Goal: Communication & Community: Share content

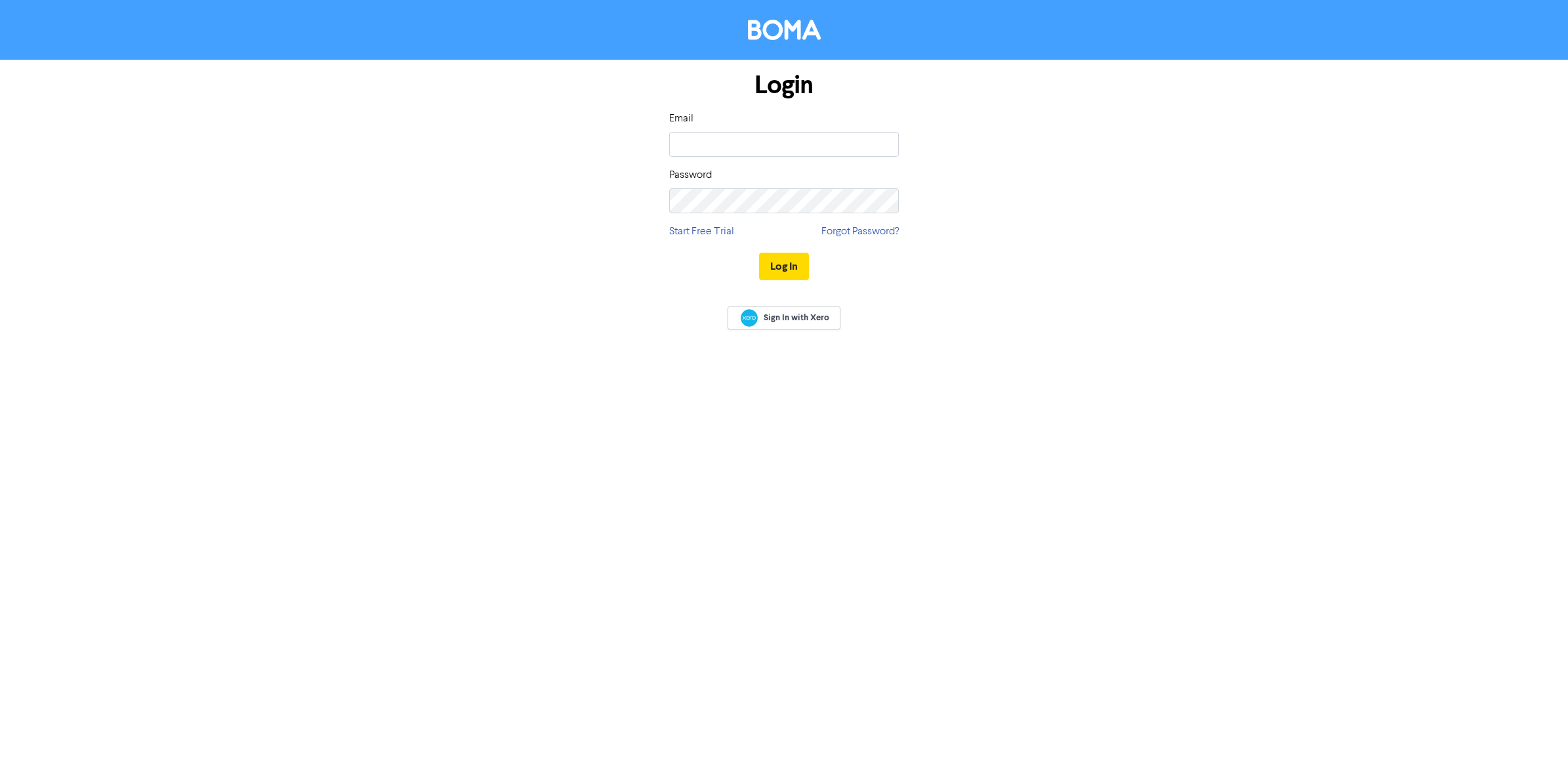
type input "[EMAIL_ADDRESS][DOMAIN_NAME]"
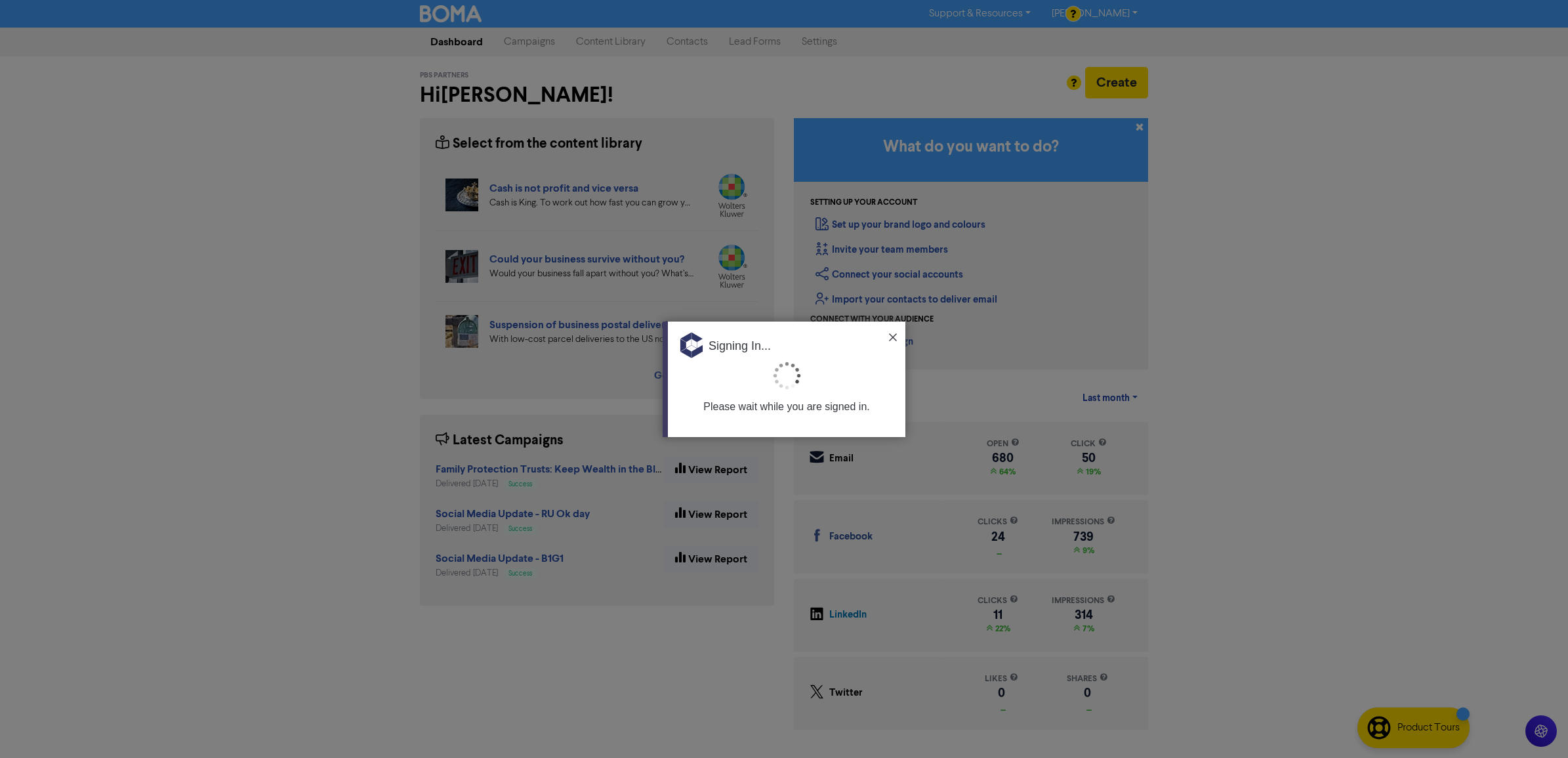
drag, startPoint x: 894, startPoint y: 336, endPoint x: 790, endPoint y: 343, distance: 104.2
click at [894, 336] on img at bounding box center [893, 338] width 8 height 8
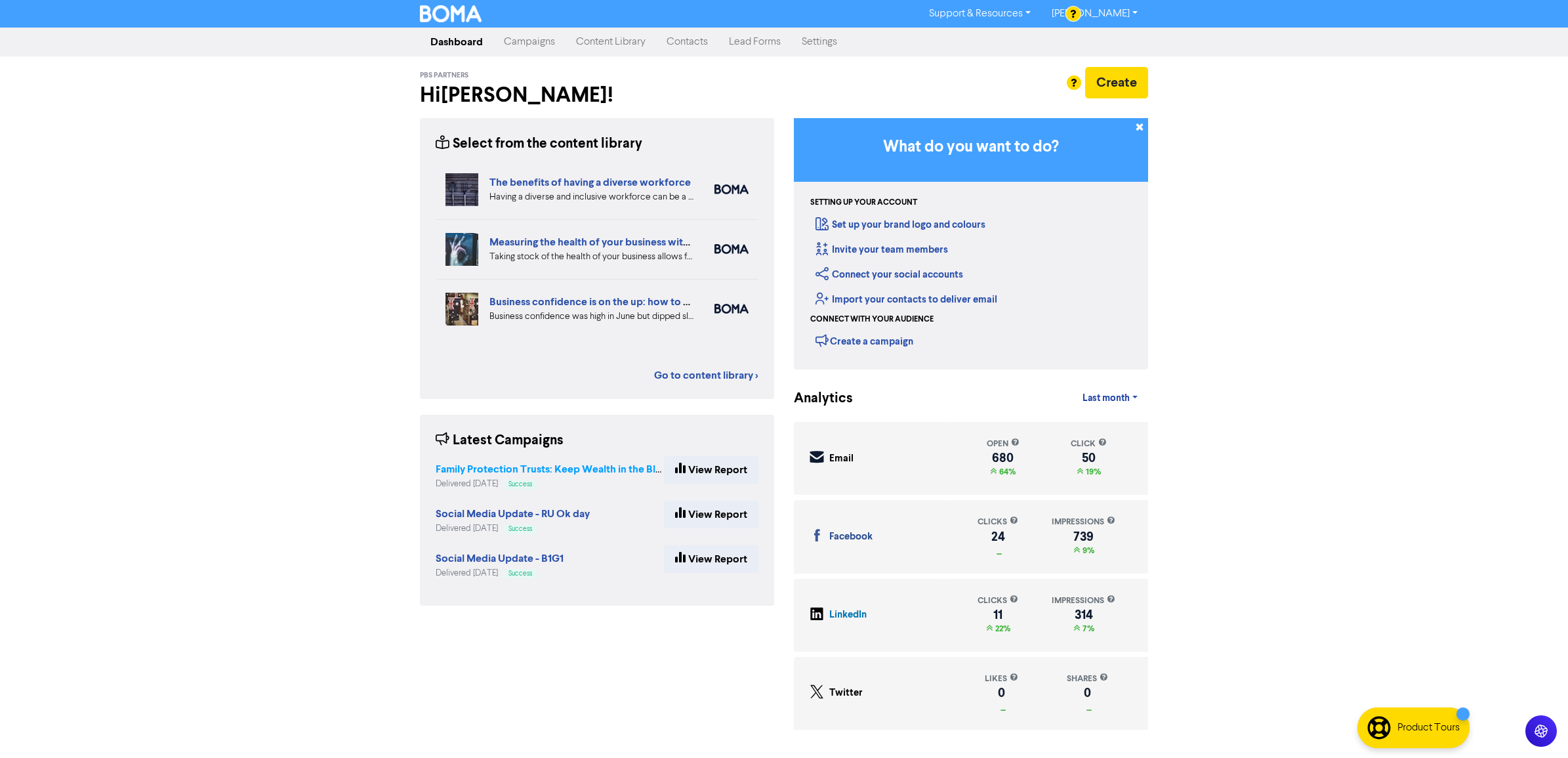
click at [533, 468] on strong "Family Protection Trusts: Keep Wealth in the Bloodline – [DATE] 5:30 PM" at bounding box center [605, 469] width 339 height 13
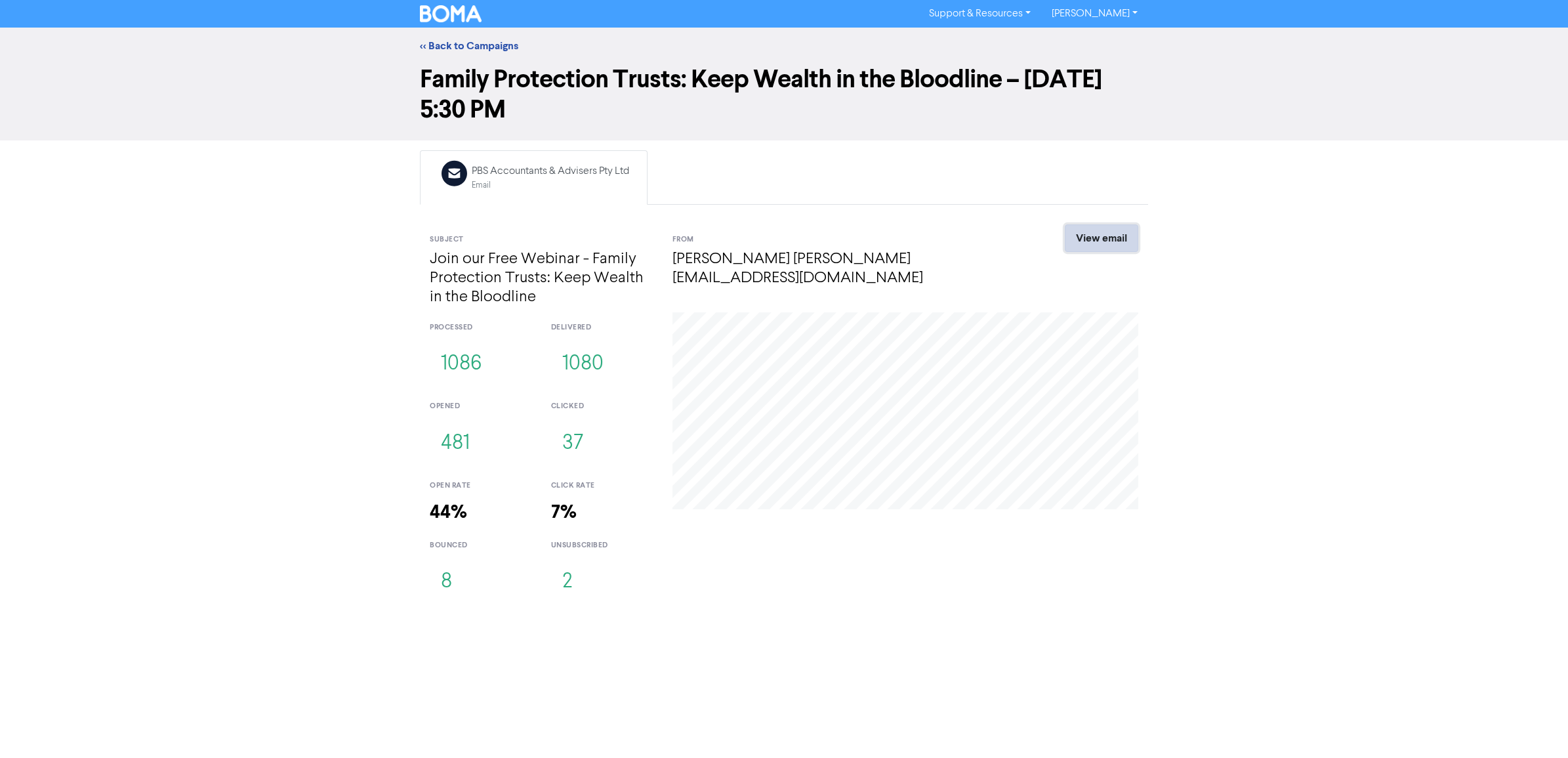
click at [1106, 237] on link "View email" at bounding box center [1102, 238] width 73 height 27
click at [445, 49] on link "<< Back to Campaigns" at bounding box center [469, 46] width 98 height 13
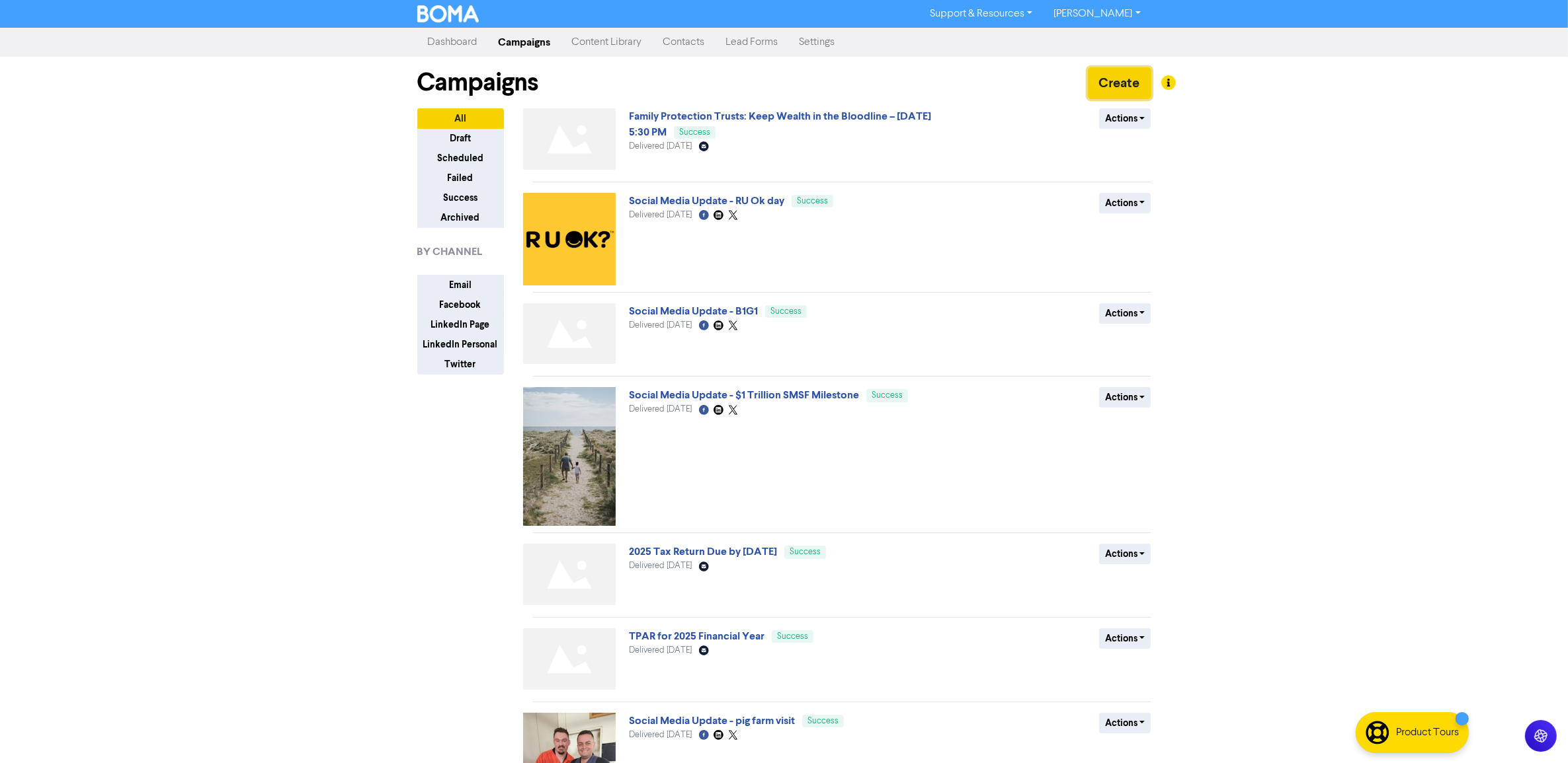
click at [1118, 81] on button "Create" at bounding box center [1120, 83] width 63 height 32
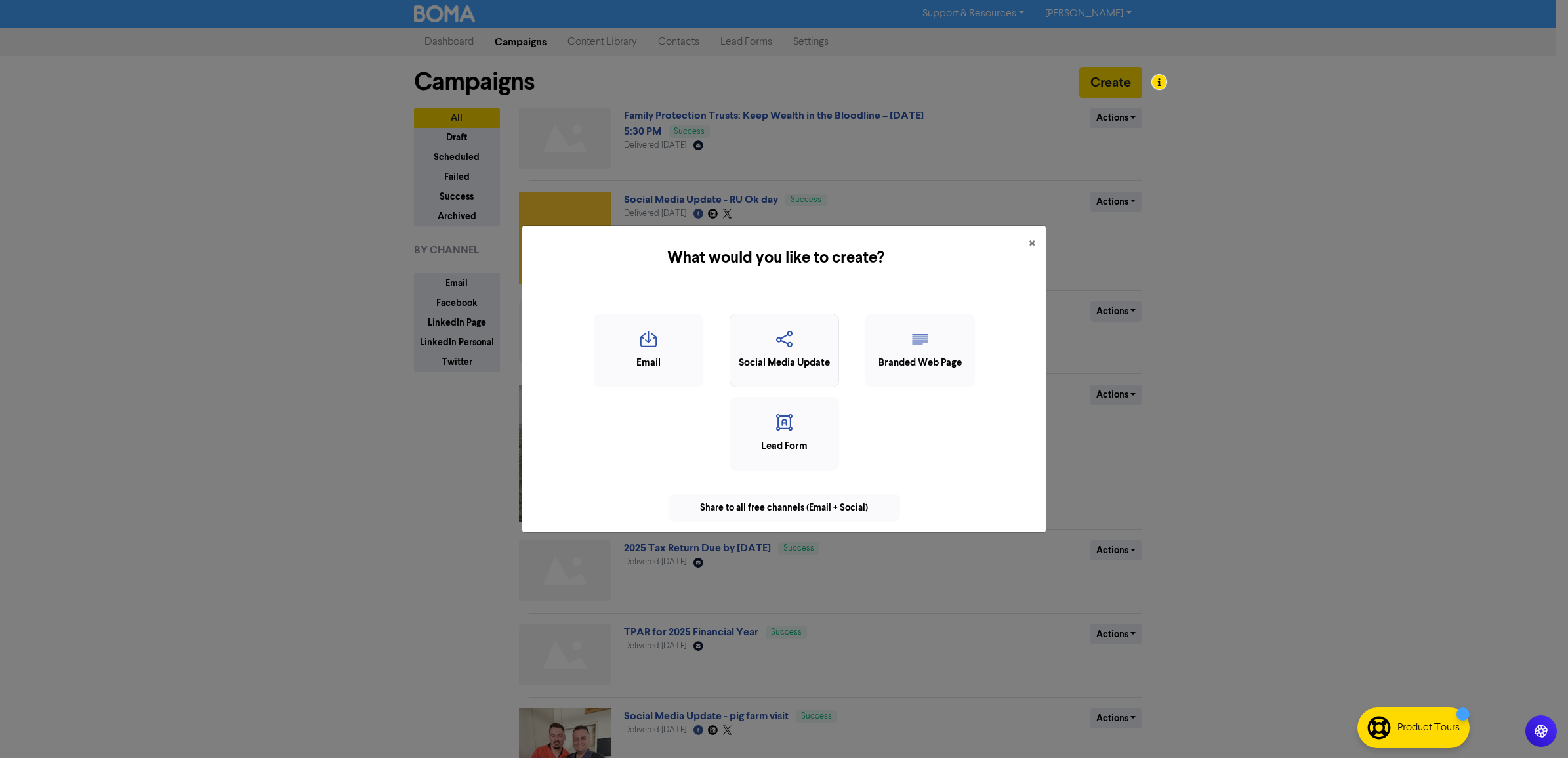
click at [799, 352] on icon "button" at bounding box center [784, 343] width 95 height 25
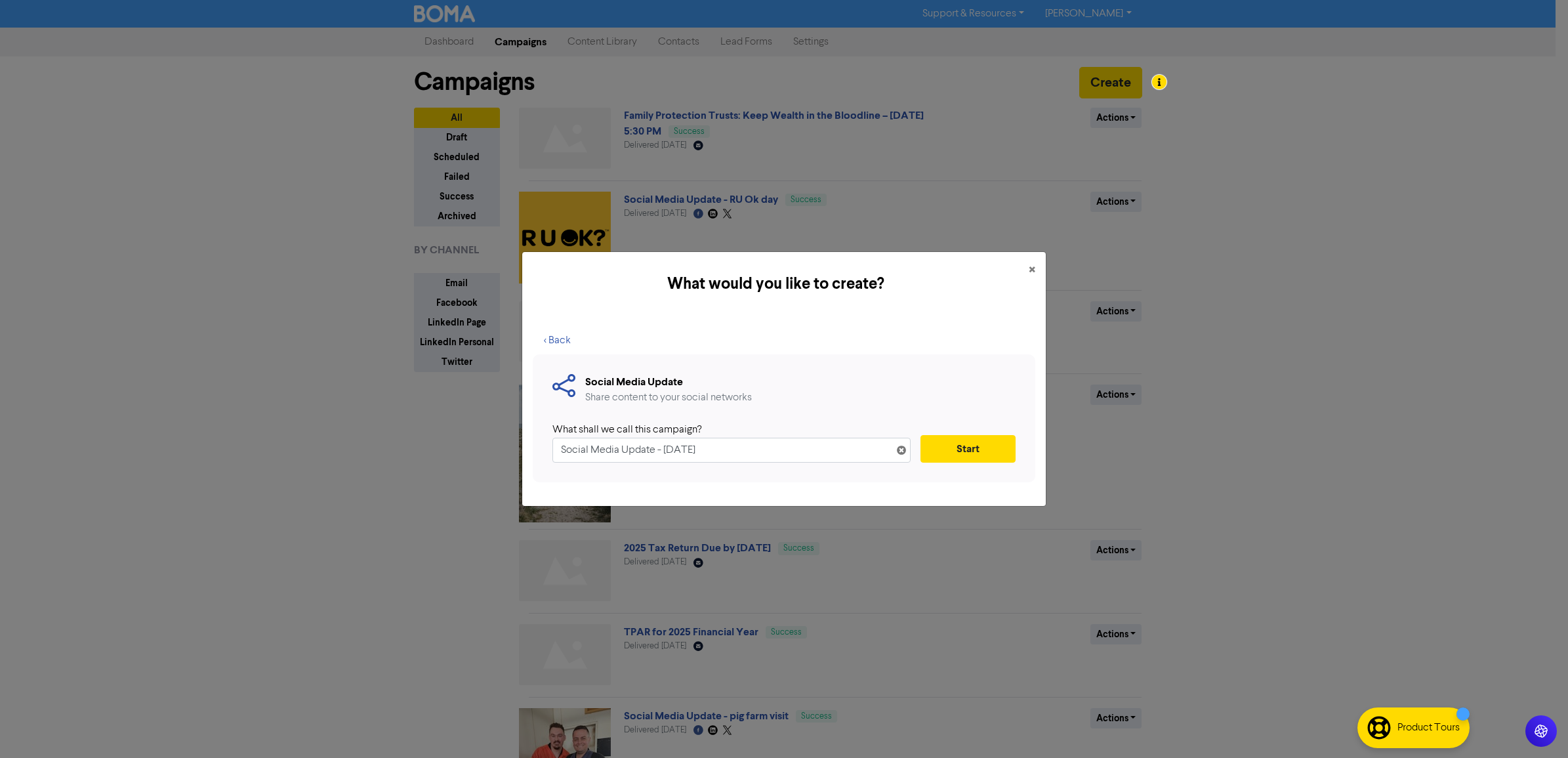
drag, startPoint x: 754, startPoint y: 440, endPoint x: 666, endPoint y: 443, distance: 88.1
click at [666, 443] on input "Social Media Update - [DATE]" at bounding box center [732, 450] width 358 height 25
type input "Social Media Update - Family Protection Webinar"
click at [965, 459] on button "Start" at bounding box center [968, 449] width 95 height 27
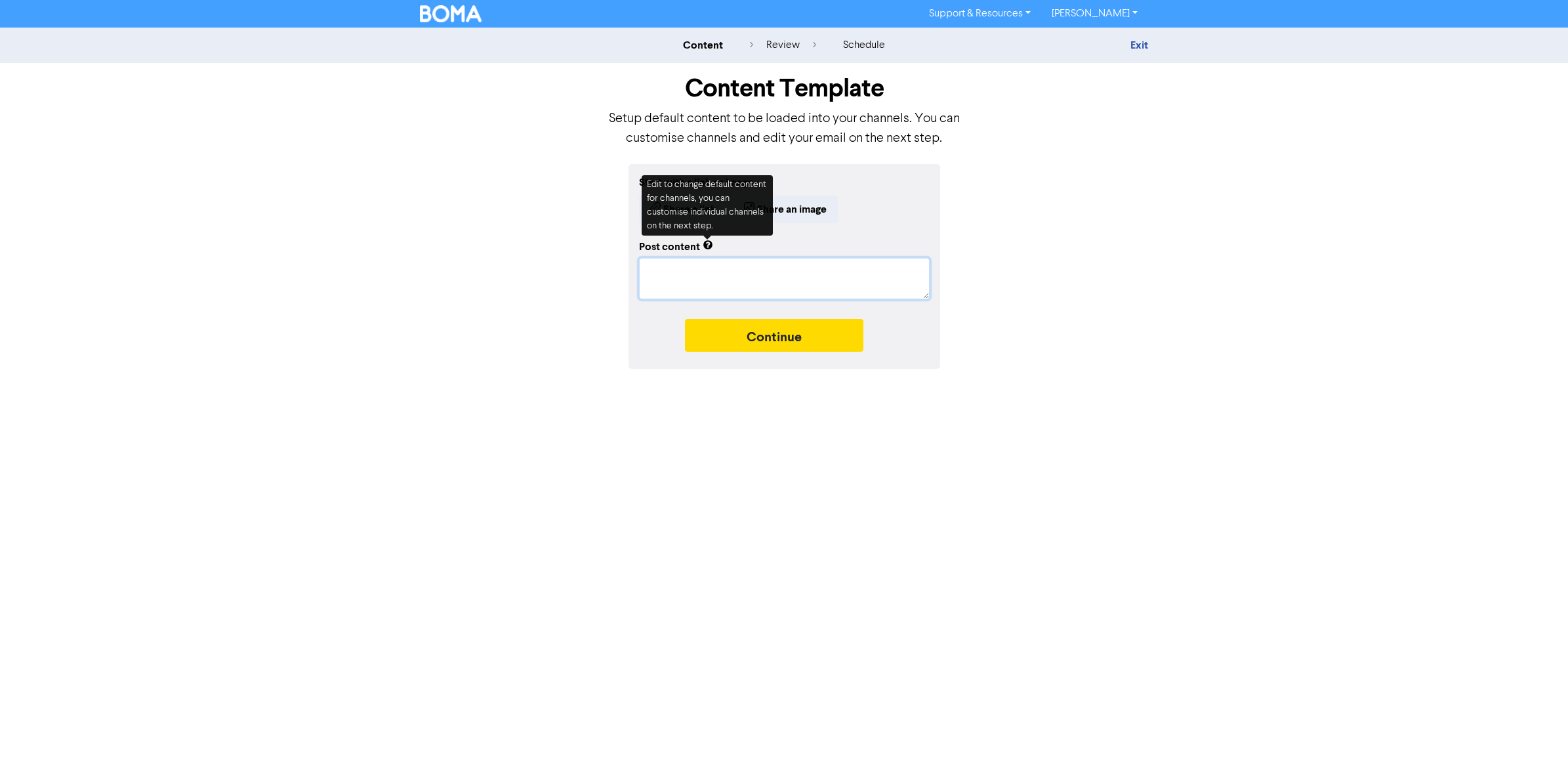
click at [689, 283] on textarea at bounding box center [784, 279] width 291 height 41
click at [692, 203] on button "Share a link" at bounding box center [683, 209] width 89 height 27
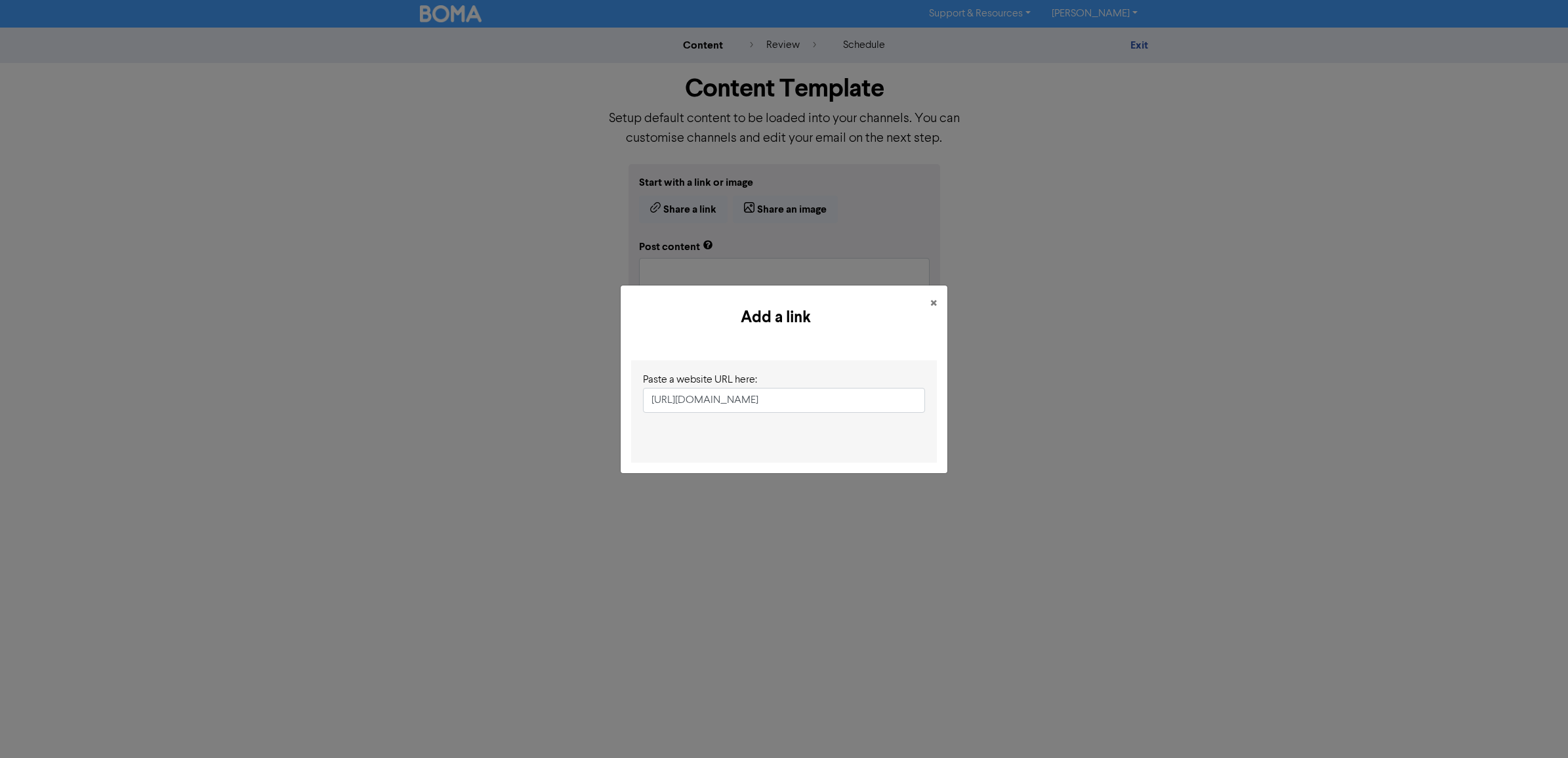
scroll to position [0, 152]
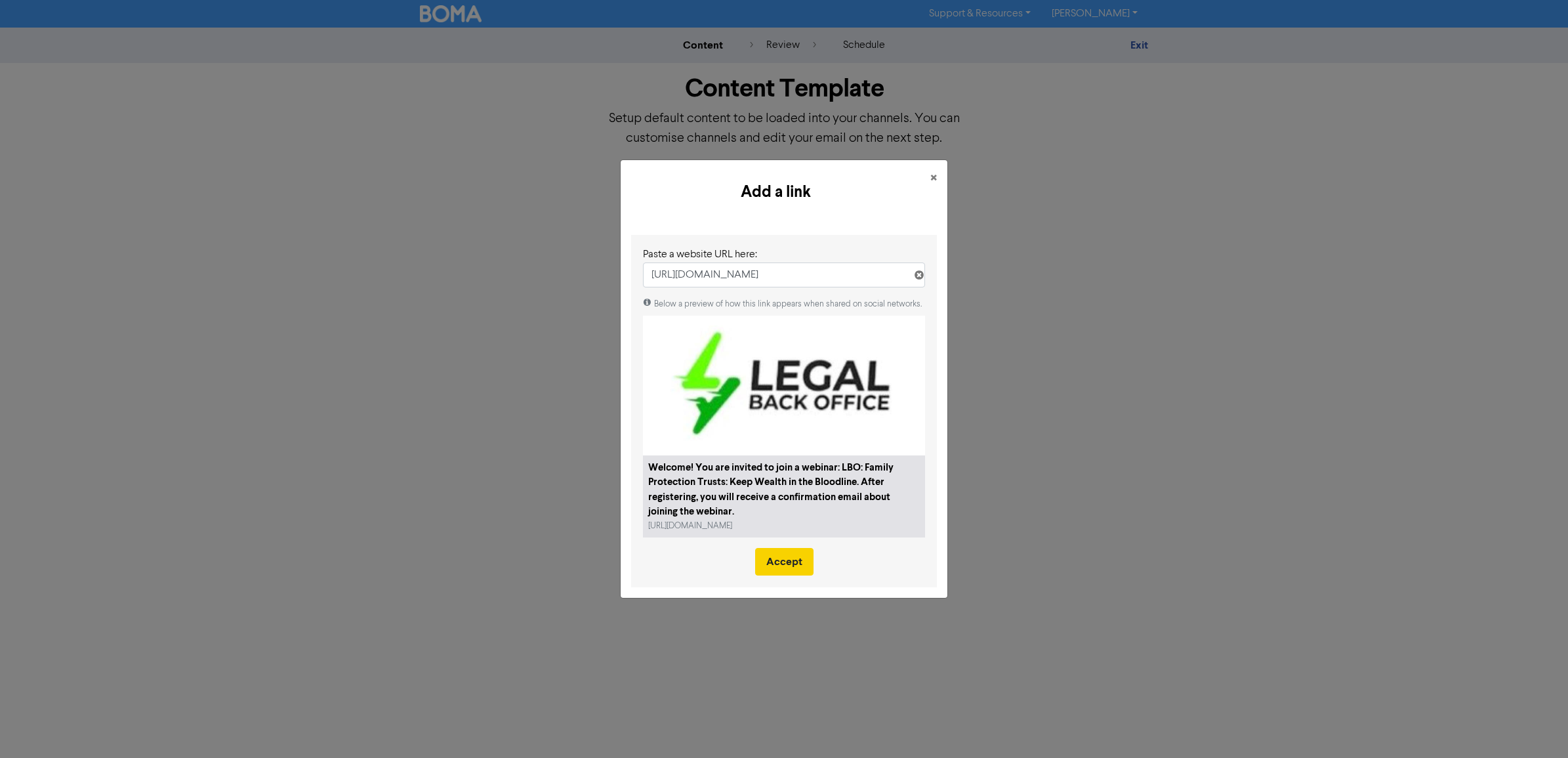
type input "[URL][DOMAIN_NAME]"
click at [772, 556] on button "Accept" at bounding box center [784, 561] width 58 height 27
type textarea "x"
type textarea "In [DATE] world, it’s not just about building wealth — it’s about protecting it…"
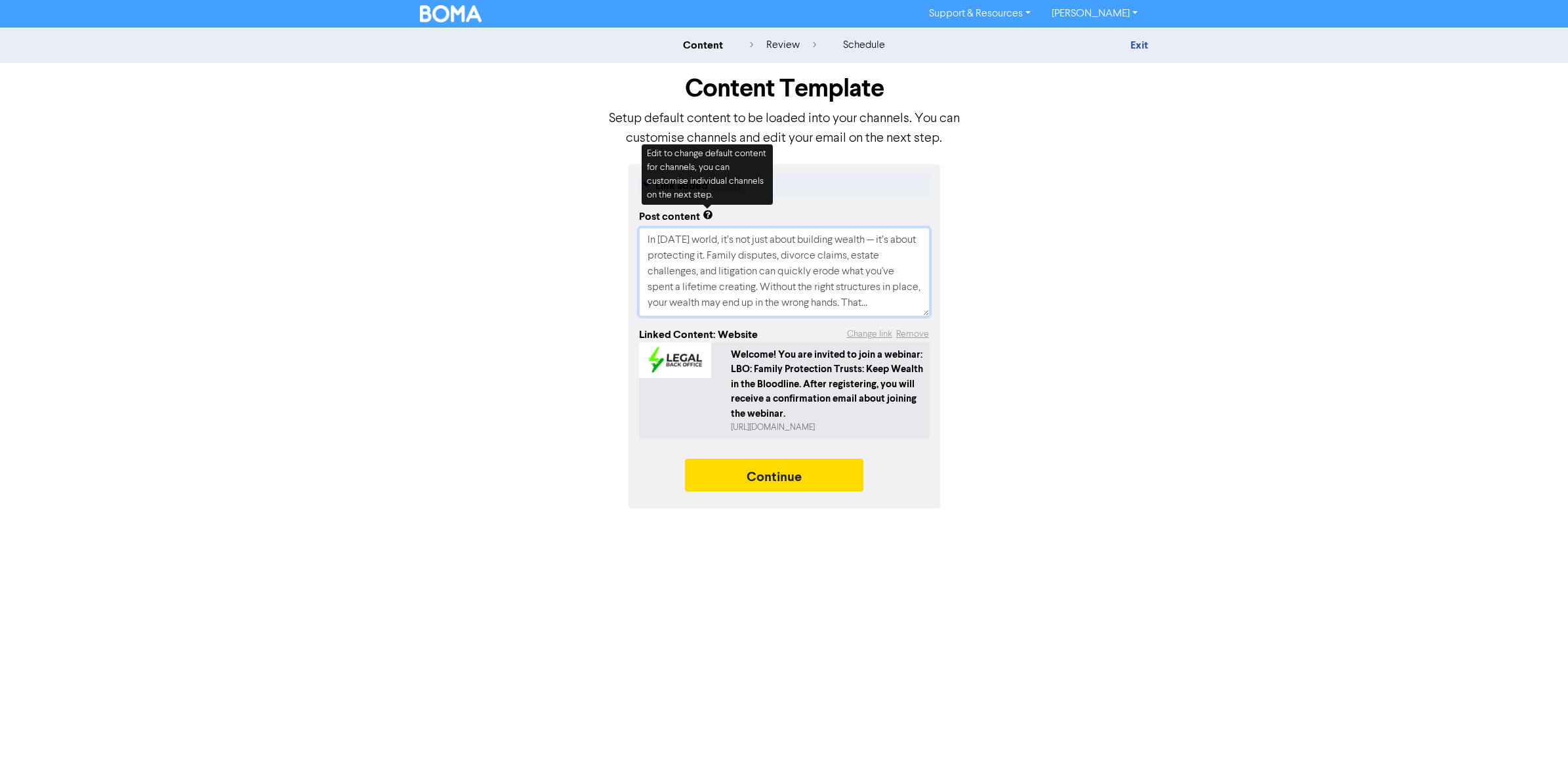
click at [736, 265] on textarea "In [DATE] world, it’s not just about building wealth — it’s about protecting it…" at bounding box center [784, 272] width 291 height 89
click at [765, 271] on textarea "In [DATE] world, it’s not just about building wealth — it’s about protecting it…" at bounding box center [784, 272] width 291 height 89
click at [866, 296] on textarea "In [DATE] world, it’s not just about building wealth — it’s about protecting it…" at bounding box center [784, 272] width 291 height 89
drag, startPoint x: 647, startPoint y: 237, endPoint x: 938, endPoint y: 346, distance: 310.7
click at [938, 346] on div "Link added Remove Post content In [DATE] world, it’s not just about building we…" at bounding box center [784, 337] width 312 height 345
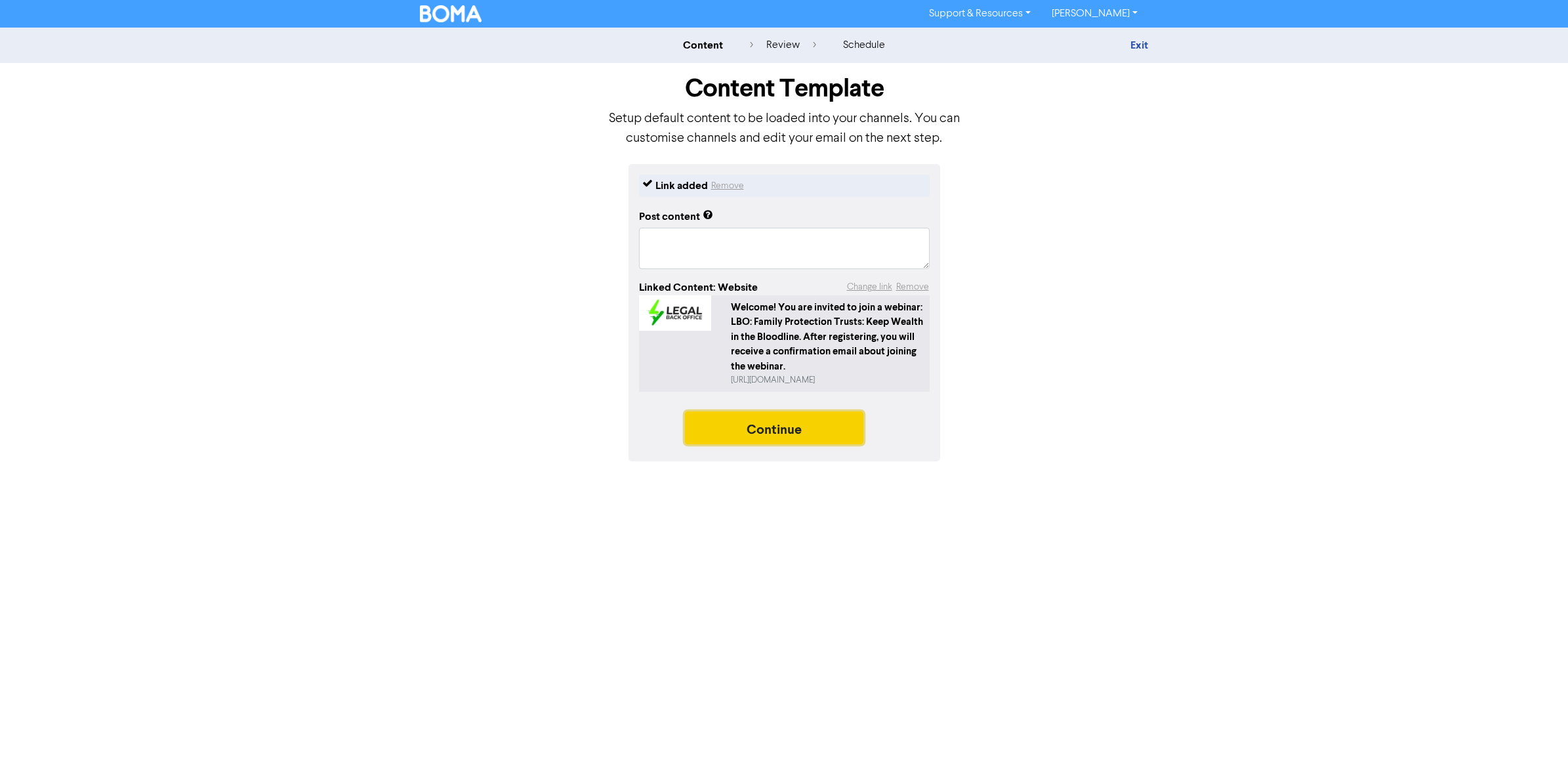
click at [742, 427] on button "Continue" at bounding box center [774, 428] width 178 height 33
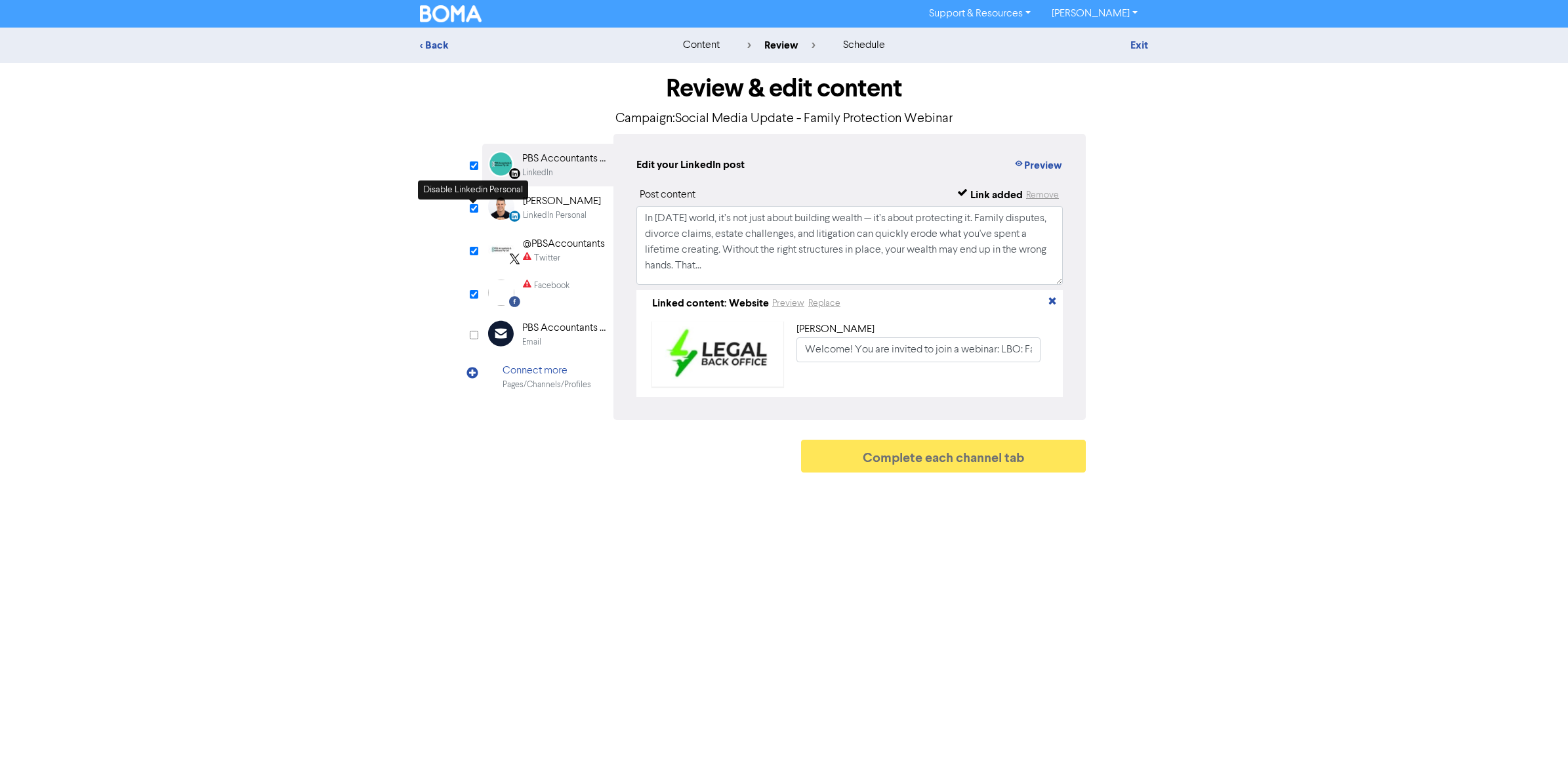
click at [472, 208] on input "checkbox" at bounding box center [474, 208] width 9 height 9
checkbox input "false"
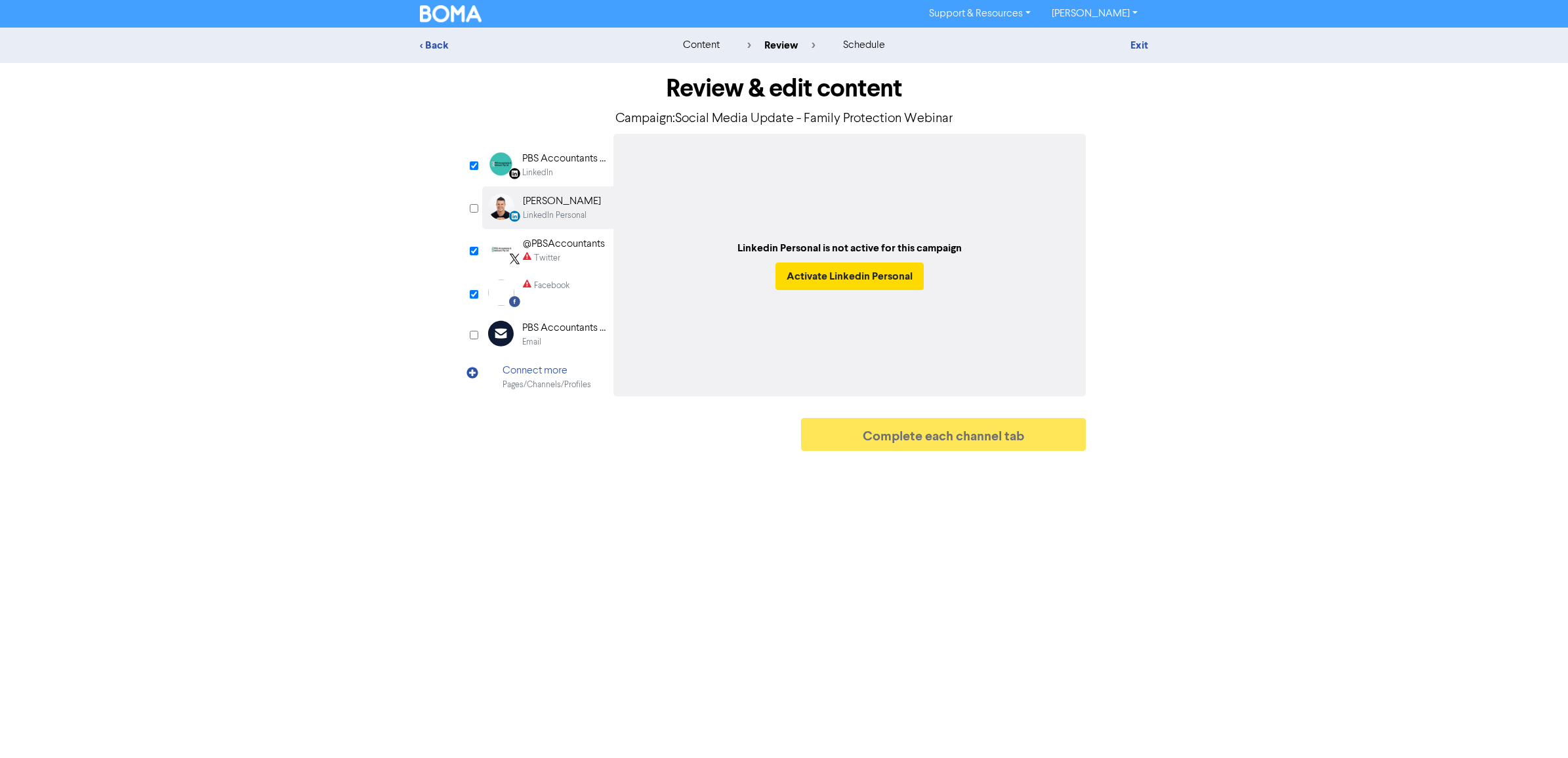
click at [563, 166] on div "PBS Accountants and Advisers Pty Ltd" at bounding box center [565, 159] width 84 height 16
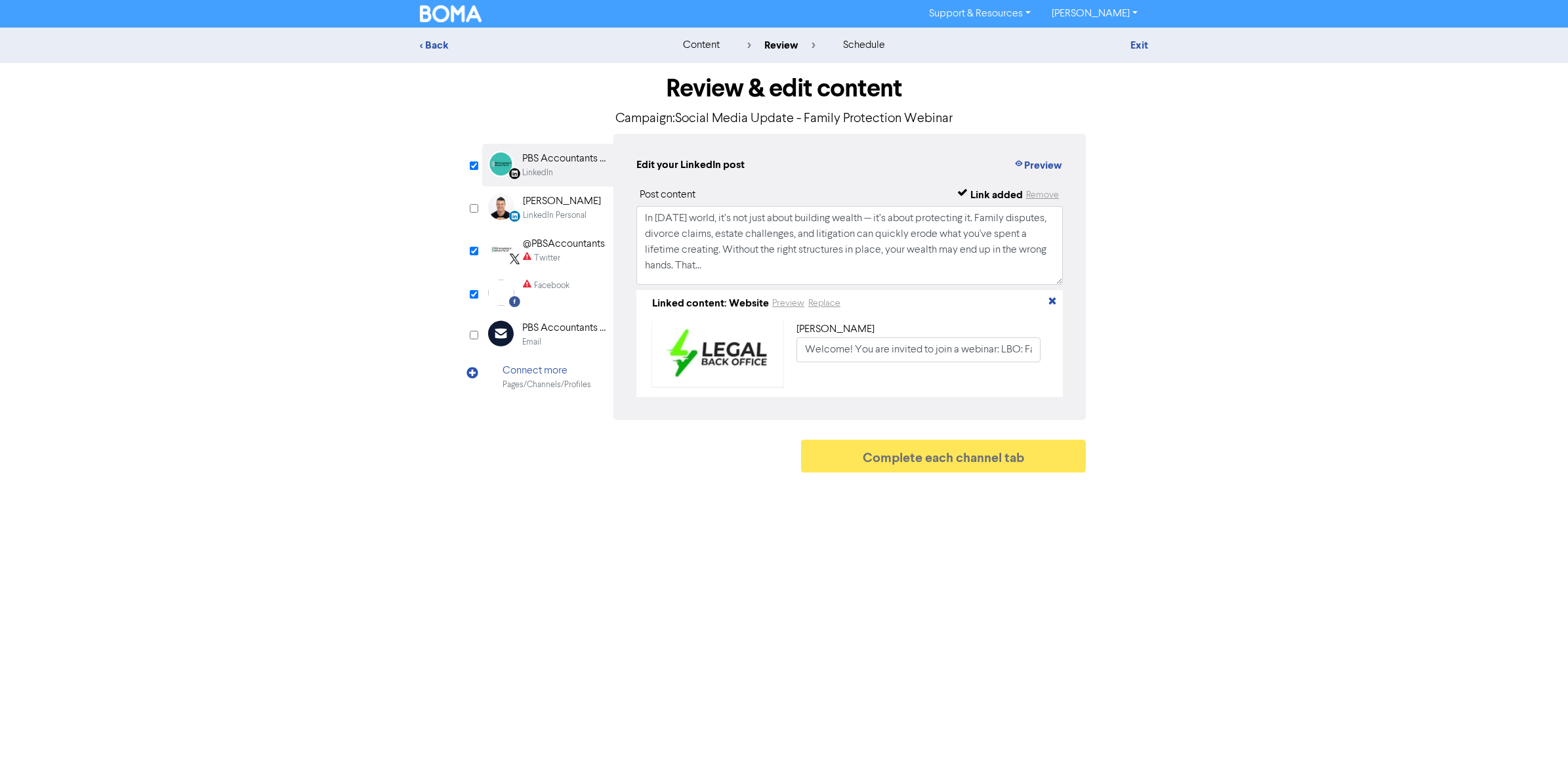
click at [560, 241] on div "@PBSAccountants" at bounding box center [564, 245] width 82 height 16
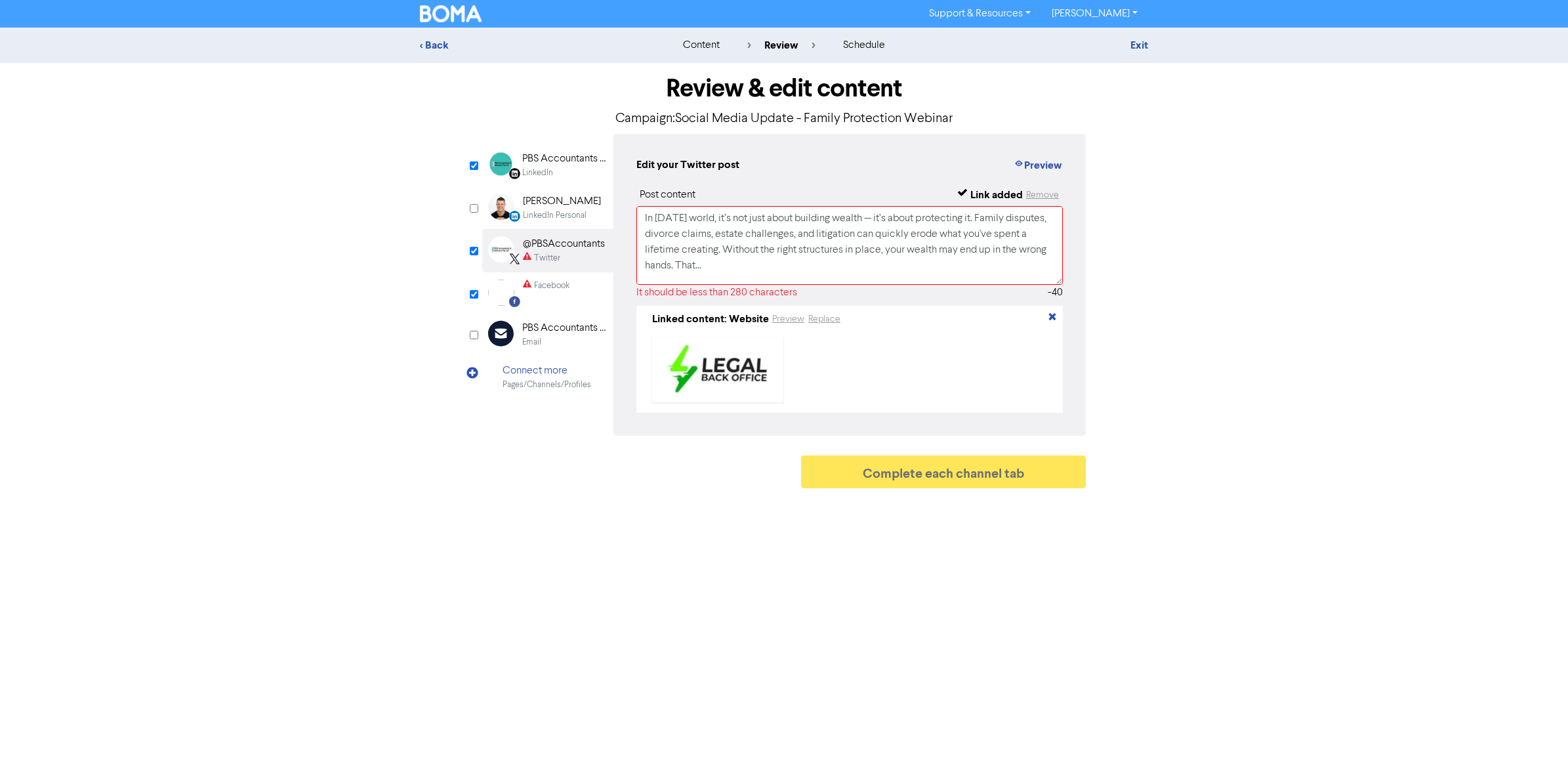
click at [560, 297] on div "Facebook" at bounding box center [546, 292] width 47 height 26
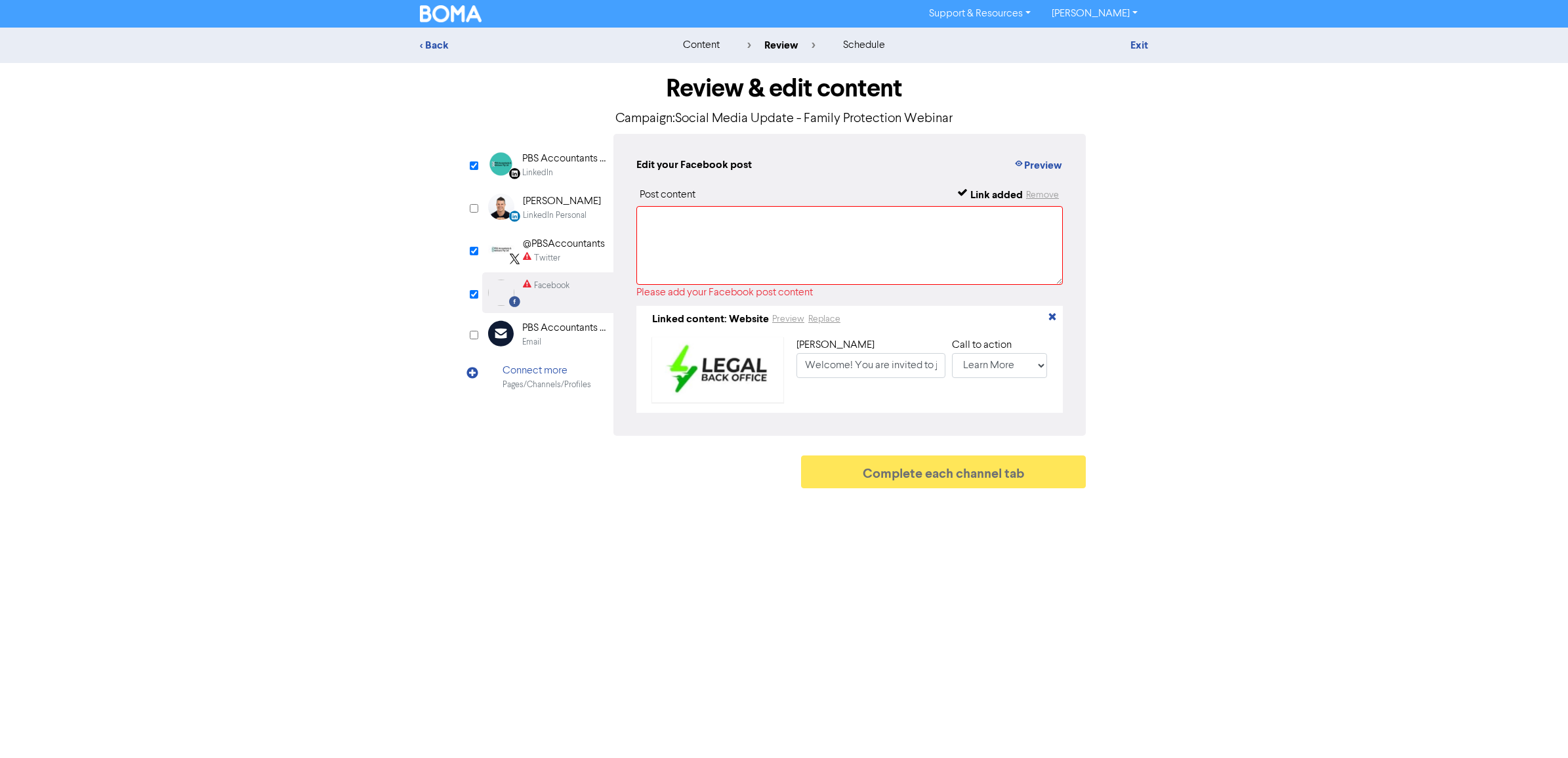
click at [555, 240] on div "@PBSAccountants" at bounding box center [564, 245] width 82 height 16
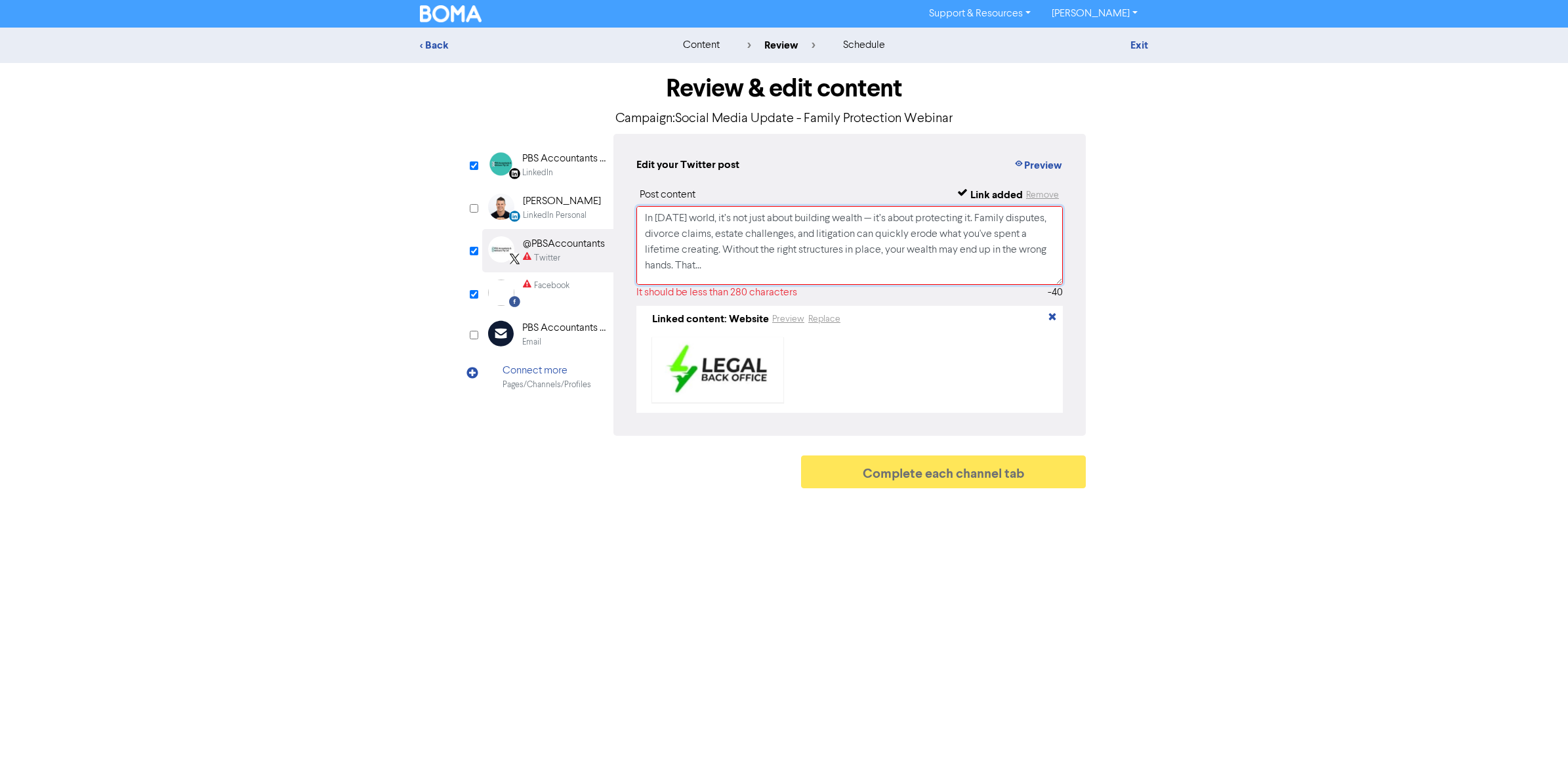
click at [693, 219] on textarea "In [DATE] world, it’s not just about building wealth — it’s about protecting it…" at bounding box center [850, 245] width 426 height 79
drag, startPoint x: 769, startPoint y: 267, endPoint x: 390, endPoint y: 140, distance: 399.7
click at [390, 144] on div "< Back content review schedule Exit Review & edit content Campaign: Social Medi…" at bounding box center [784, 261] width 1568 height 467
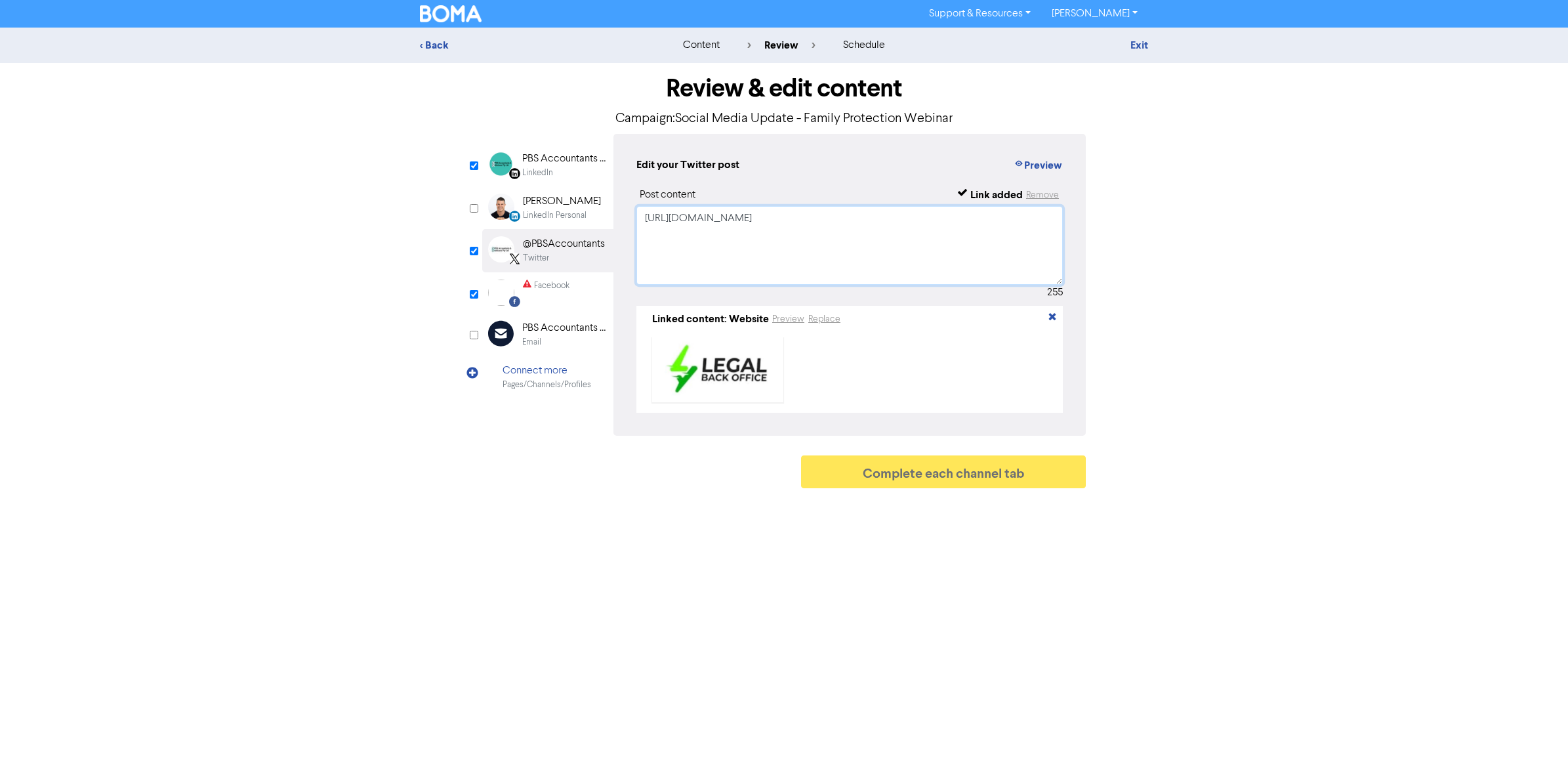
type textarea "[URL][DOMAIN_NAME]"
click at [539, 286] on div "Facebook" at bounding box center [551, 285] width 35 height 13
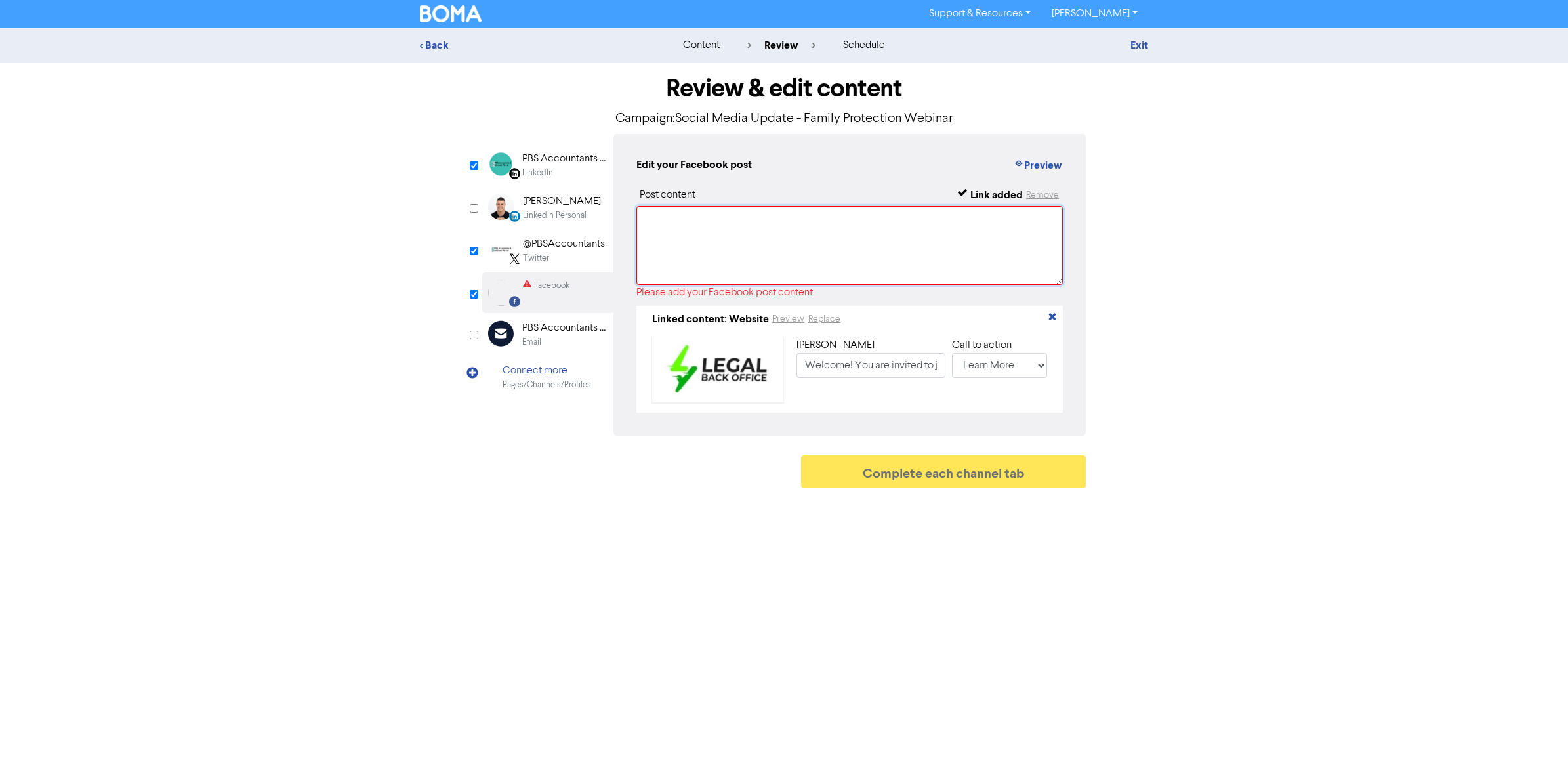
click at [716, 228] on textarea at bounding box center [850, 245] width 426 height 79
paste textarea "🧬 Lore Ipsumd si ame Consectet 🛡️ Adip Elit Seddoei – Tempor, 40 Incidid @ 3:01…"
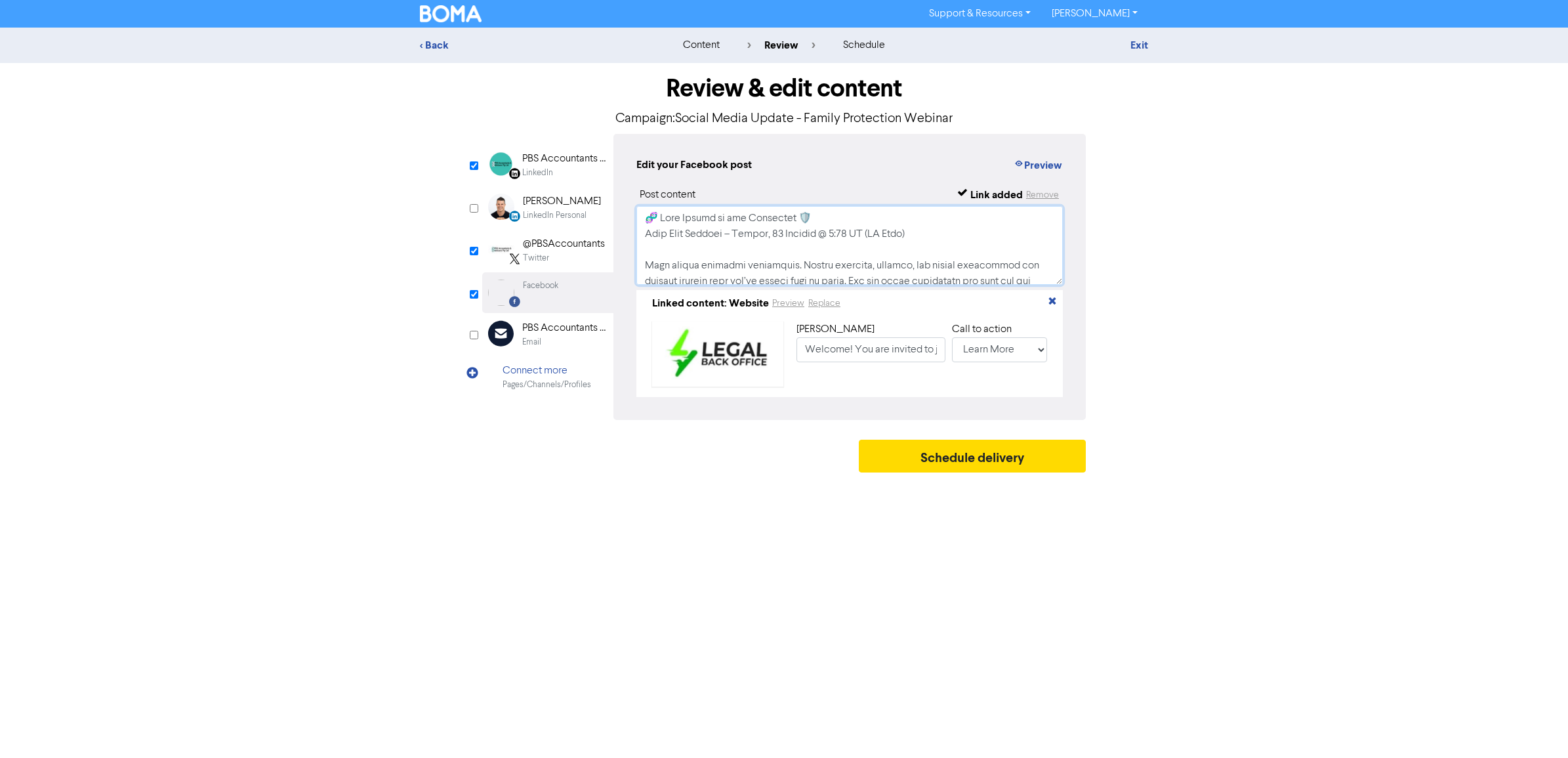
scroll to position [303, 0]
drag, startPoint x: 979, startPoint y: 247, endPoint x: 858, endPoint y: 245, distance: 121.0
click at [858, 245] on textarea at bounding box center [850, 245] width 426 height 79
paste textarea "[URL][DOMAIN_NAME]"
click at [867, 240] on textarea at bounding box center [850, 245] width 426 height 79
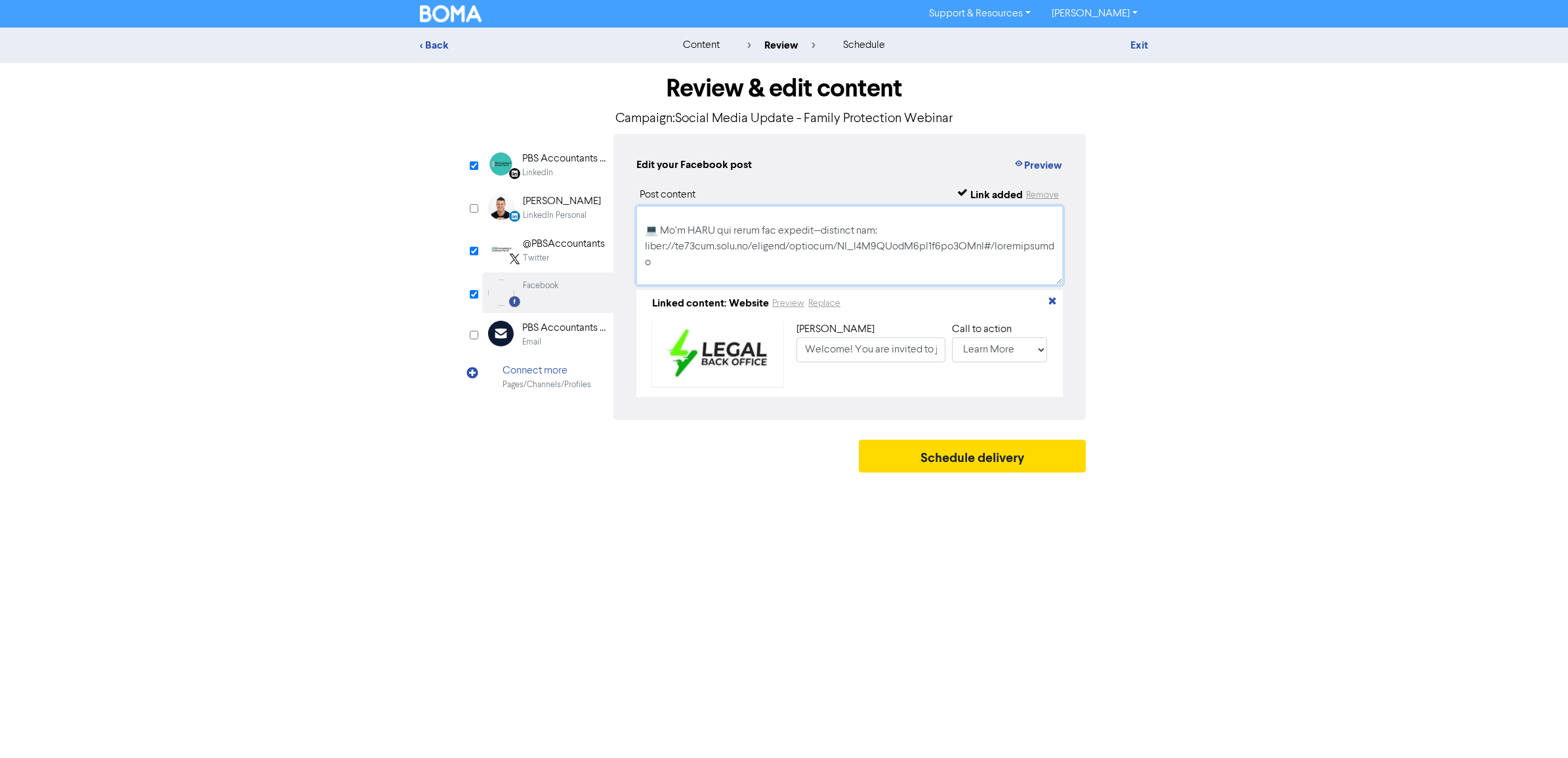
click at [713, 274] on textarea at bounding box center [850, 245] width 426 height 79
drag, startPoint x: 765, startPoint y: 253, endPoint x: 807, endPoint y: 245, distance: 42.8
click at [765, 253] on textarea at bounding box center [850, 245] width 426 height 79
click at [834, 213] on textarea at bounding box center [850, 245] width 426 height 79
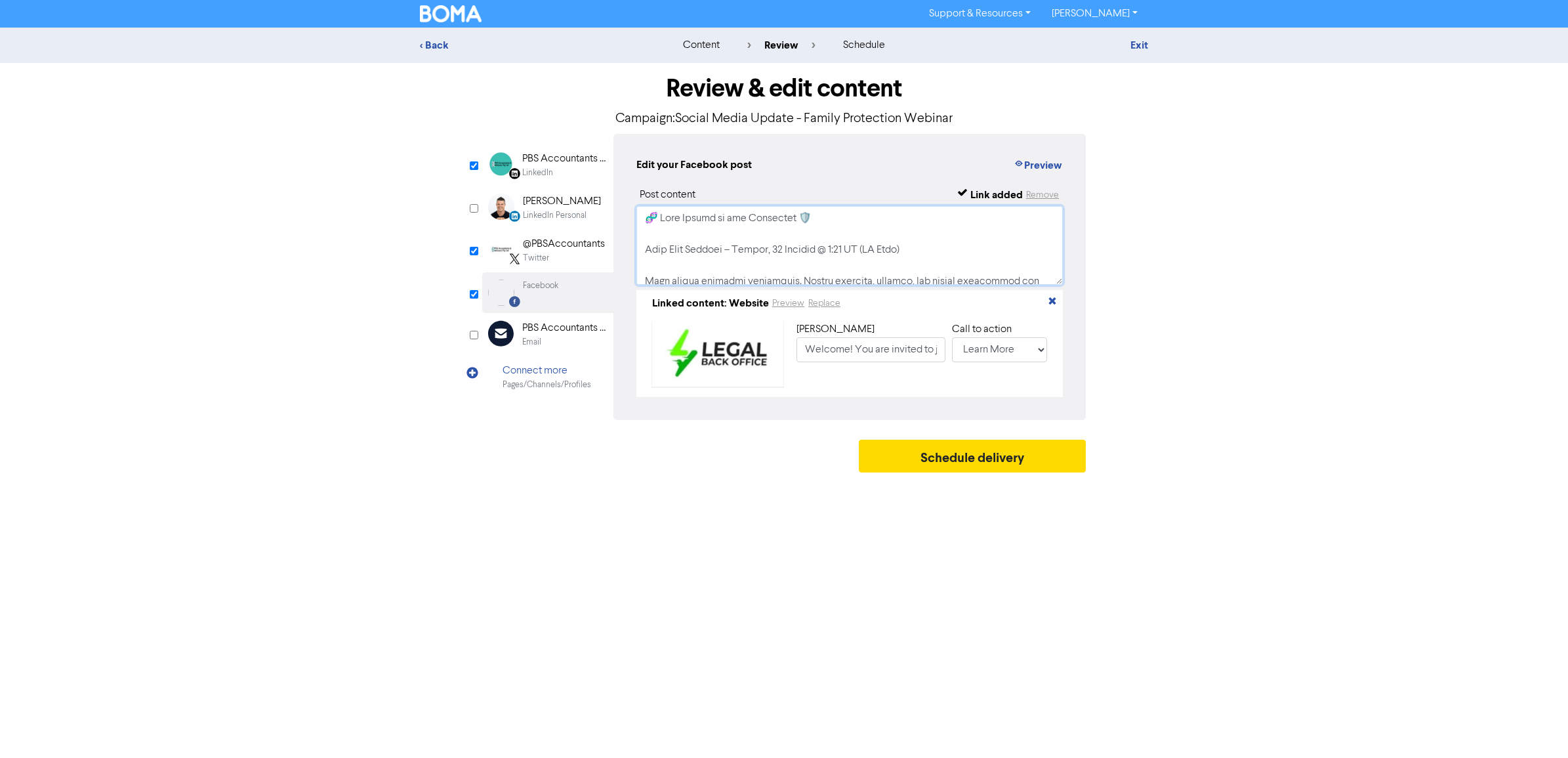
click at [655, 219] on textarea at bounding box center [850, 245] width 426 height 79
click at [800, 217] on textarea at bounding box center [850, 245] width 426 height 79
click at [1011, 271] on textarea at bounding box center [850, 245] width 426 height 79
drag, startPoint x: 985, startPoint y: 260, endPoint x: 641, endPoint y: 228, distance: 345.5
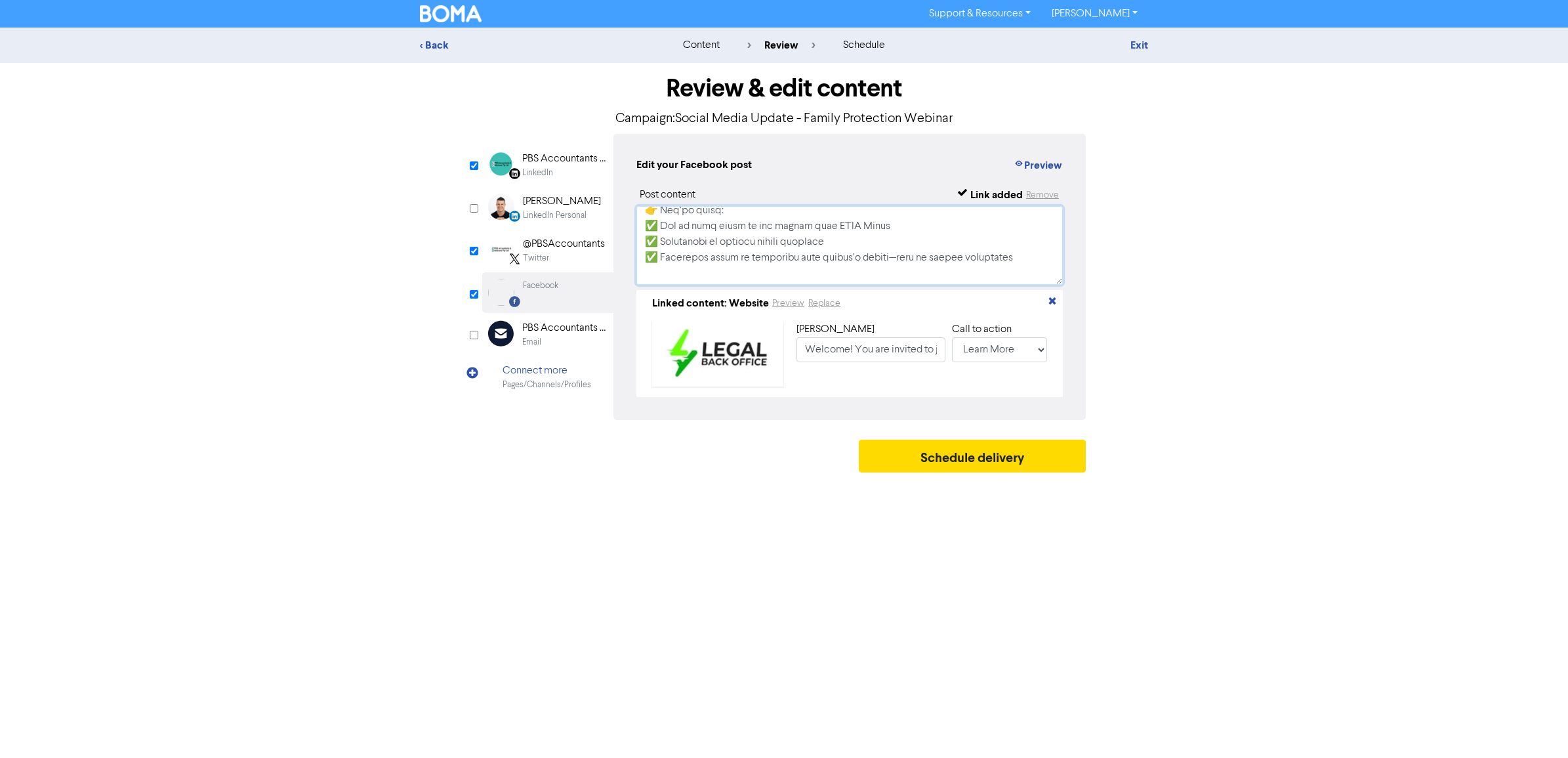
click at [641, 228] on textarea at bounding box center [850, 245] width 426 height 79
paste textarea "How Family Protection Trusts lock in long-term wealth security • How SMSF [PERS…"
click at [927, 225] on textarea at bounding box center [850, 245] width 426 height 79
drag, startPoint x: 747, startPoint y: 241, endPoint x: 758, endPoint y: 240, distance: 11.0
click at [747, 241] on textarea at bounding box center [850, 245] width 426 height 79
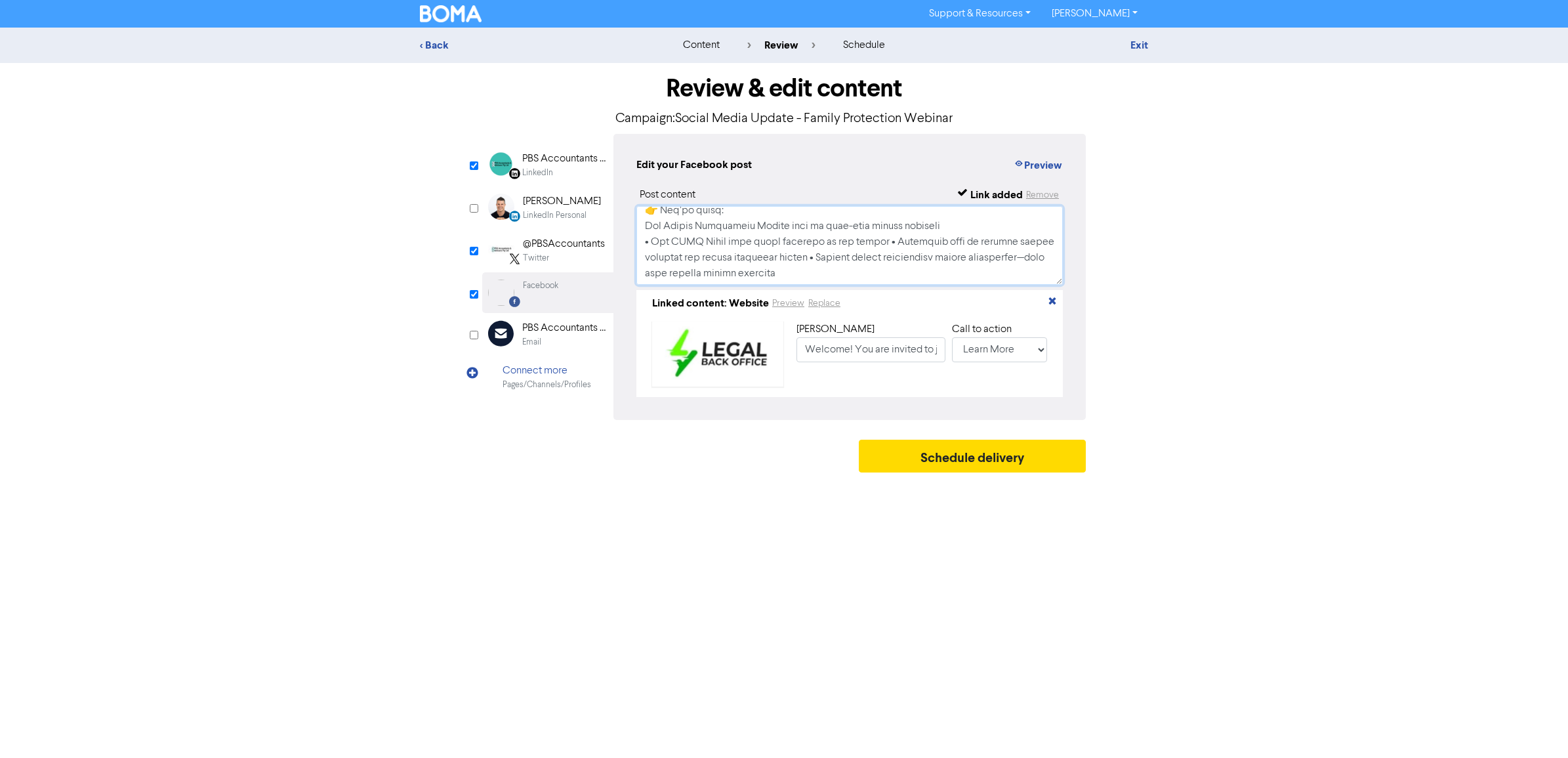
drag, startPoint x: 833, startPoint y: 267, endPoint x: 629, endPoint y: 230, distance: 207.3
click at [629, 230] on div "Edit your Facebook post Preview Post content Link added Remove Linked content: …" at bounding box center [849, 277] width 472 height 286
click at [660, 234] on textarea "Keep Wealth in the Bloodline Free Live Webinar – [DATE] 5:30 PM (SA Time) Your …" at bounding box center [850, 245] width 426 height 79
paste textarea "✅ How Family Protection Trusts lock in long-term wealth security ✅ How SMSF [PE…"
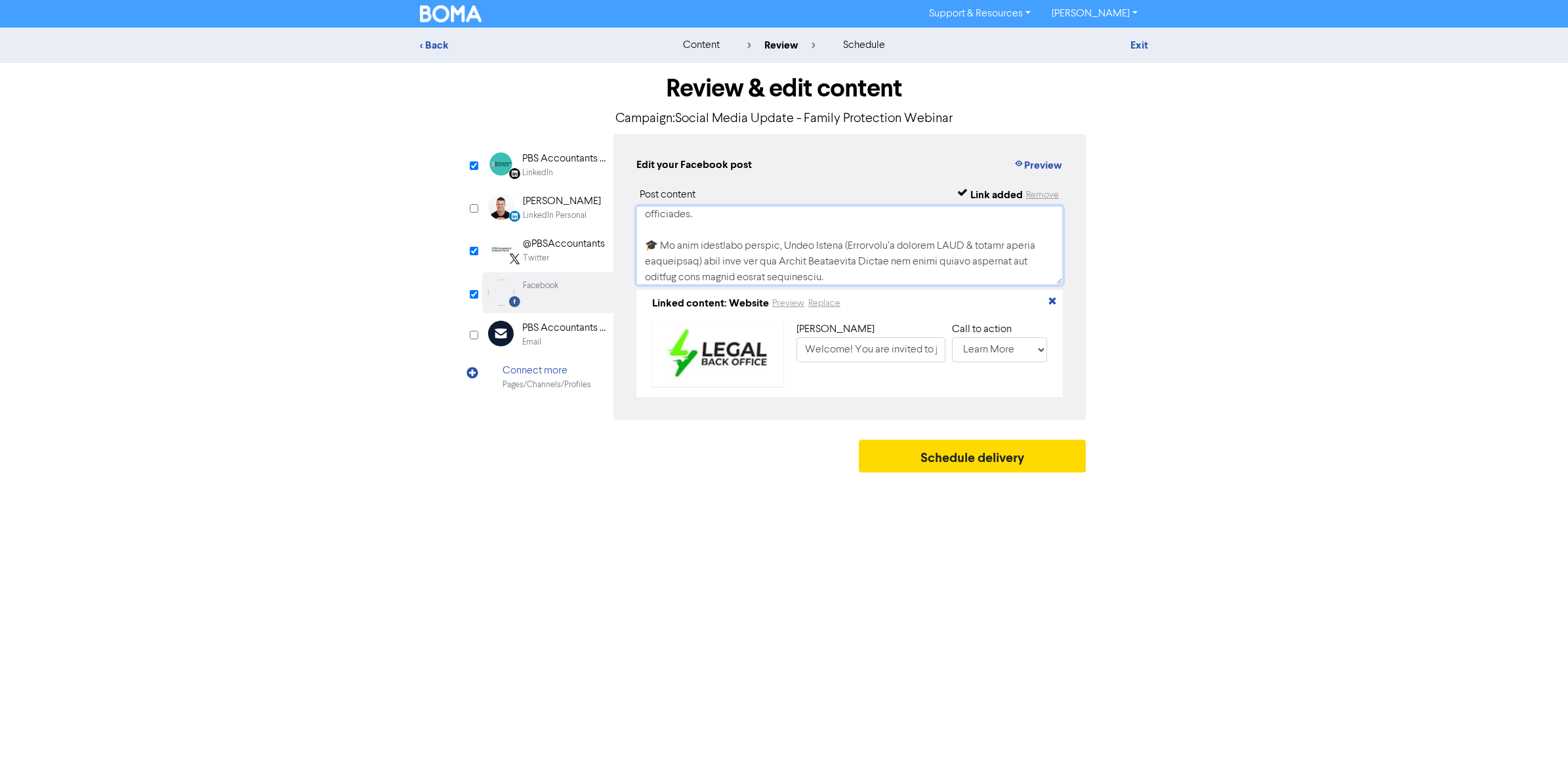
click at [786, 248] on textarea at bounding box center [850, 245] width 426 height 79
click at [664, 240] on textarea at bounding box center [850, 245] width 426 height 79
click at [773, 244] on textarea at bounding box center [850, 245] width 426 height 79
drag, startPoint x: 985, startPoint y: 229, endPoint x: 631, endPoint y: 225, distance: 354.0
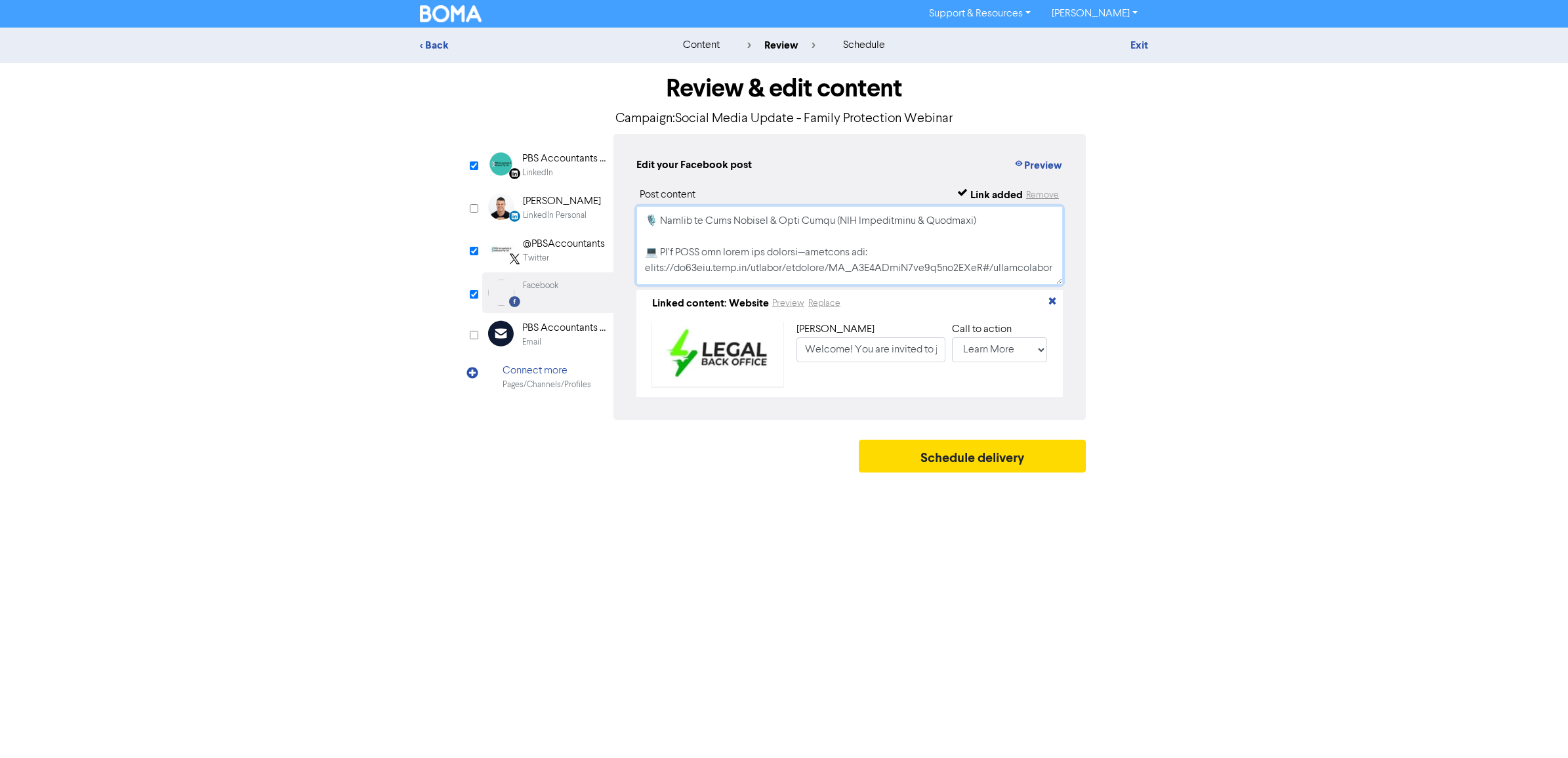
click at [631, 225] on div "Edit your Facebook post Preview Post content Link added Remove Linked content: …" at bounding box center [849, 277] width 472 height 286
click at [775, 248] on textarea at bounding box center [850, 245] width 426 height 79
click at [683, 259] on textarea at bounding box center [850, 245] width 426 height 79
click at [1031, 245] on textarea at bounding box center [850, 245] width 426 height 79
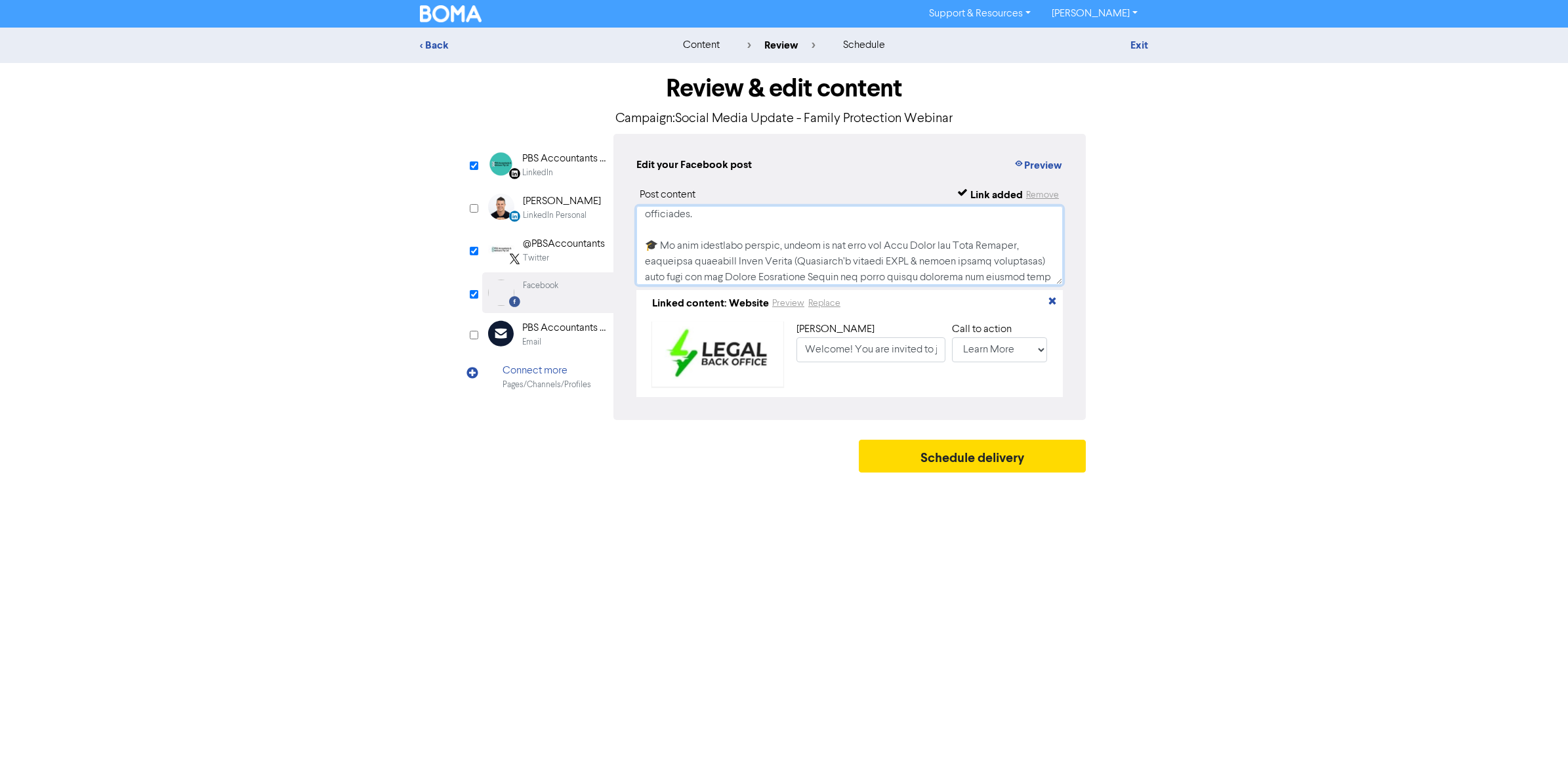
scroll to position [131, 0]
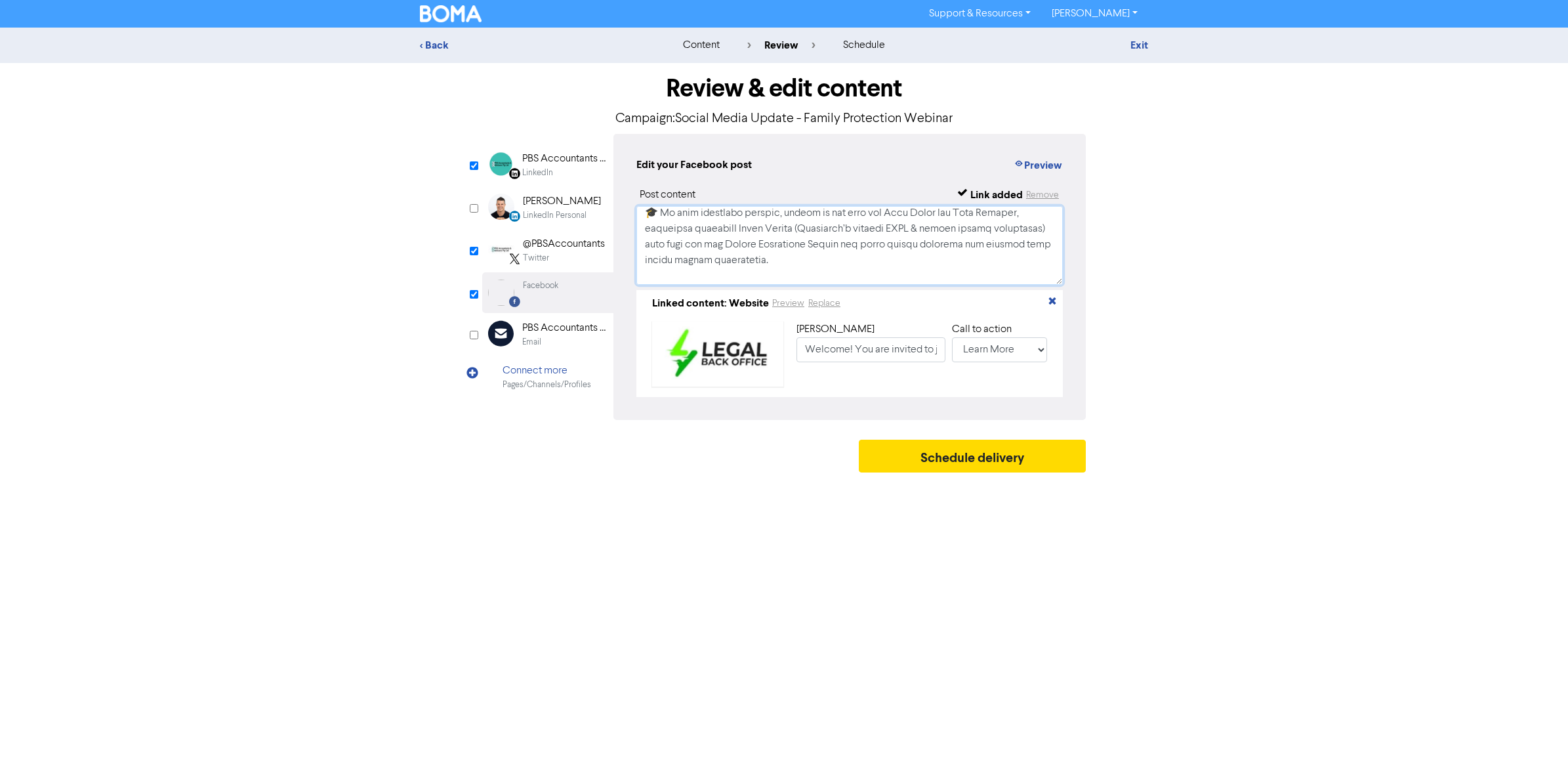
click at [782, 257] on textarea at bounding box center [850, 245] width 426 height 79
click at [776, 264] on textarea at bounding box center [850, 245] width 426 height 79
click at [784, 212] on textarea at bounding box center [850, 245] width 426 height 79
drag, startPoint x: 1034, startPoint y: 241, endPoint x: 913, endPoint y: 228, distance: 121.7
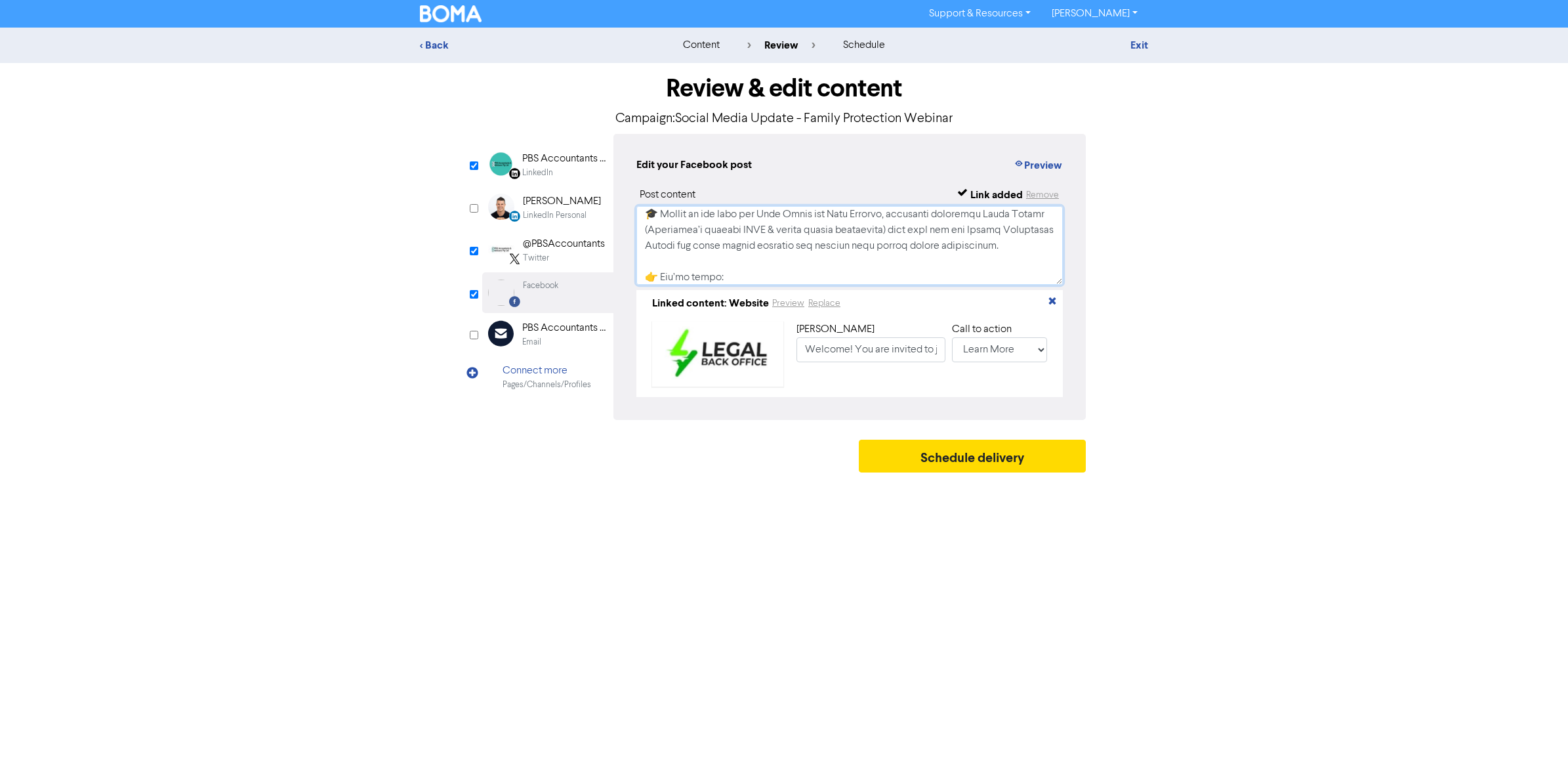
click at [913, 228] on textarea at bounding box center [850, 245] width 426 height 79
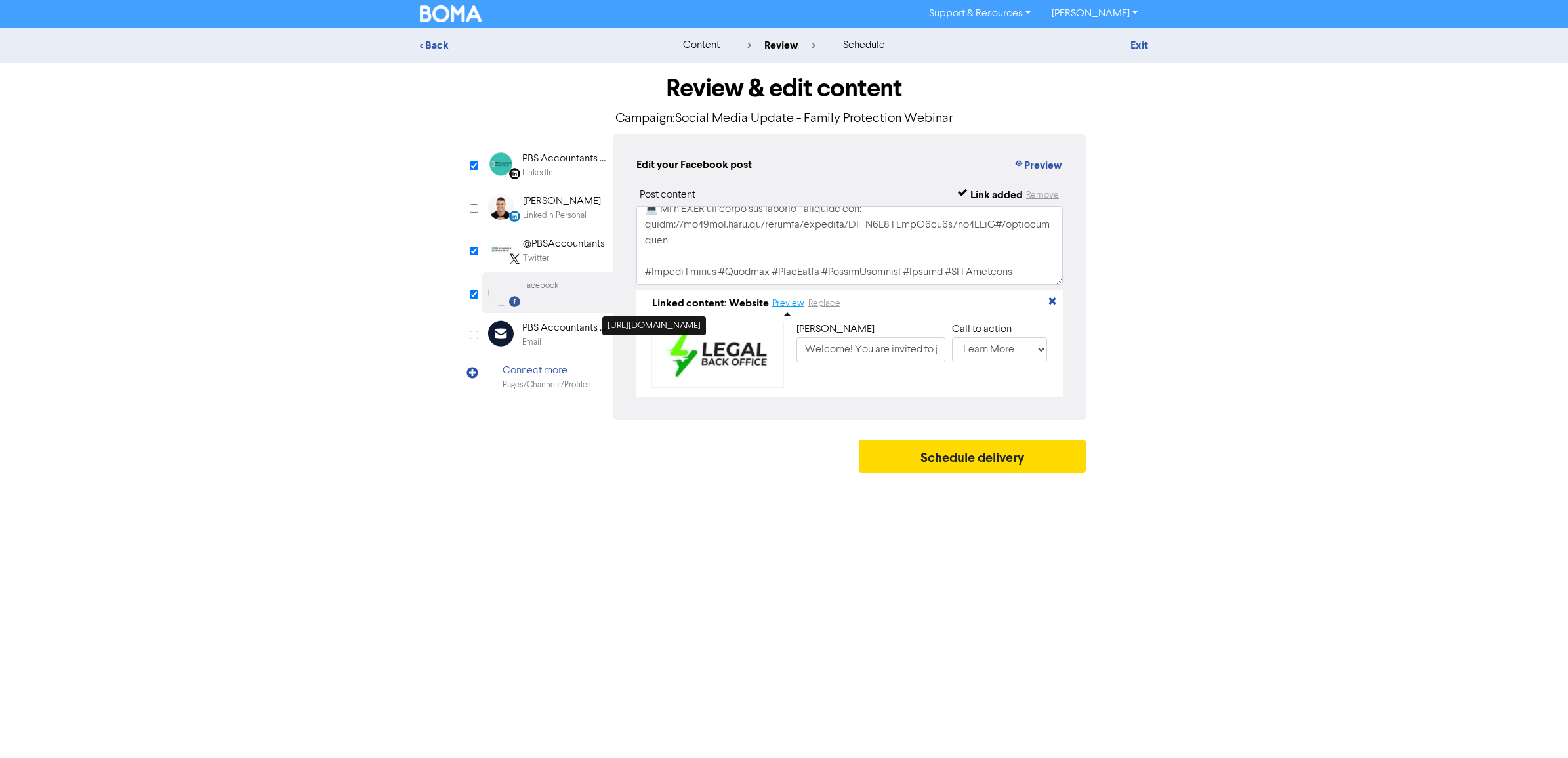
click at [776, 302] on button "Preview" at bounding box center [788, 303] width 33 height 15
drag, startPoint x: 673, startPoint y: 244, endPoint x: 639, endPoint y: 231, distance: 36.4
click at [639, 231] on textarea at bounding box center [850, 245] width 426 height 79
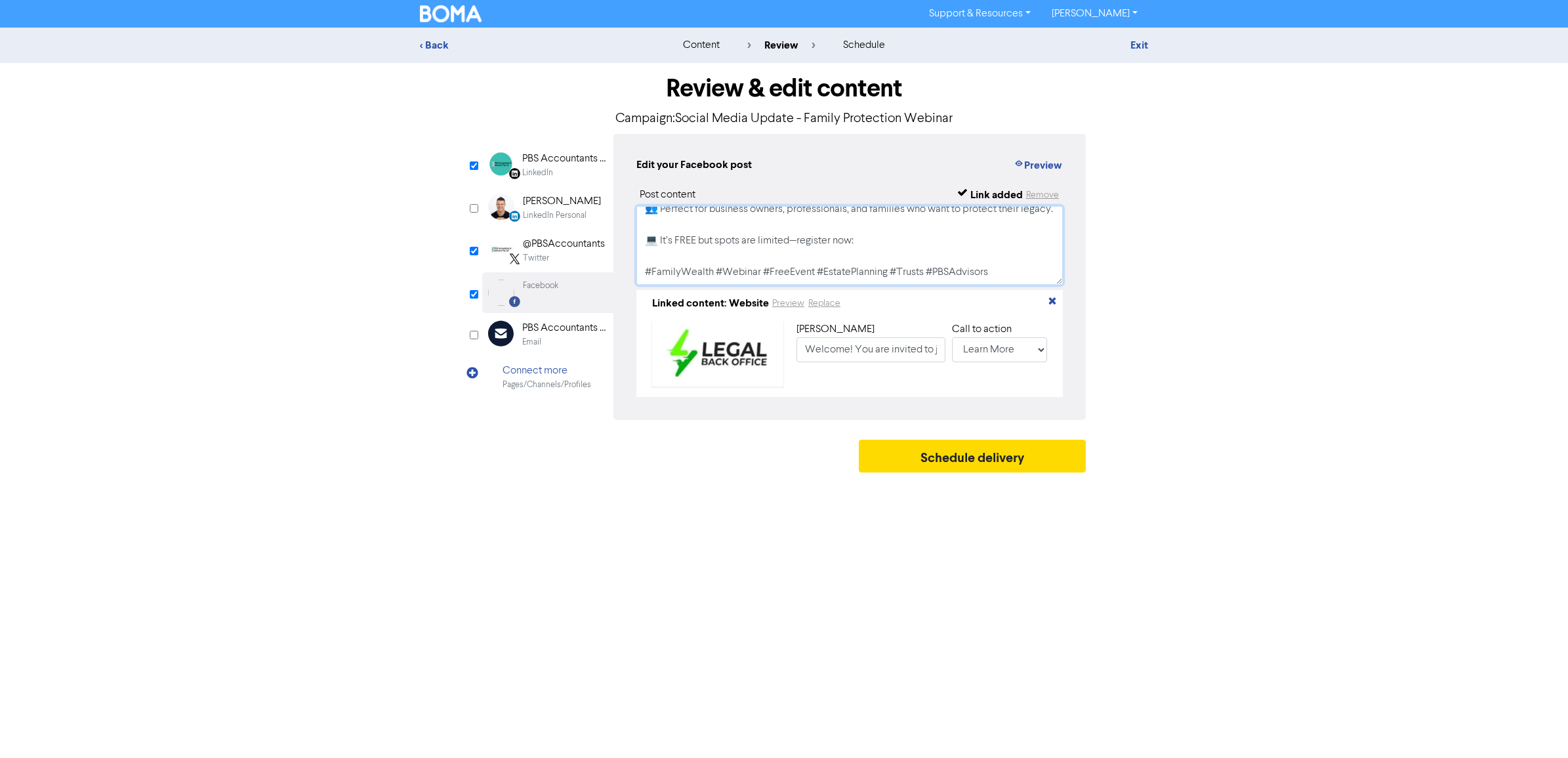
scroll to position [293, 0]
click at [950, 253] on textarea "Keep Wealth in the Bloodline Free Live Webinar – [DATE] 5:30 PM (SA Time) Your …" at bounding box center [850, 245] width 426 height 79
type textarea "Keep Wealth in the Bloodline Free Live Webinar – [DATE] 5:30 PM (SA Time) Your …"
click at [546, 164] on div "PBS Accountants and Advisers Pty Ltd" at bounding box center [565, 159] width 84 height 16
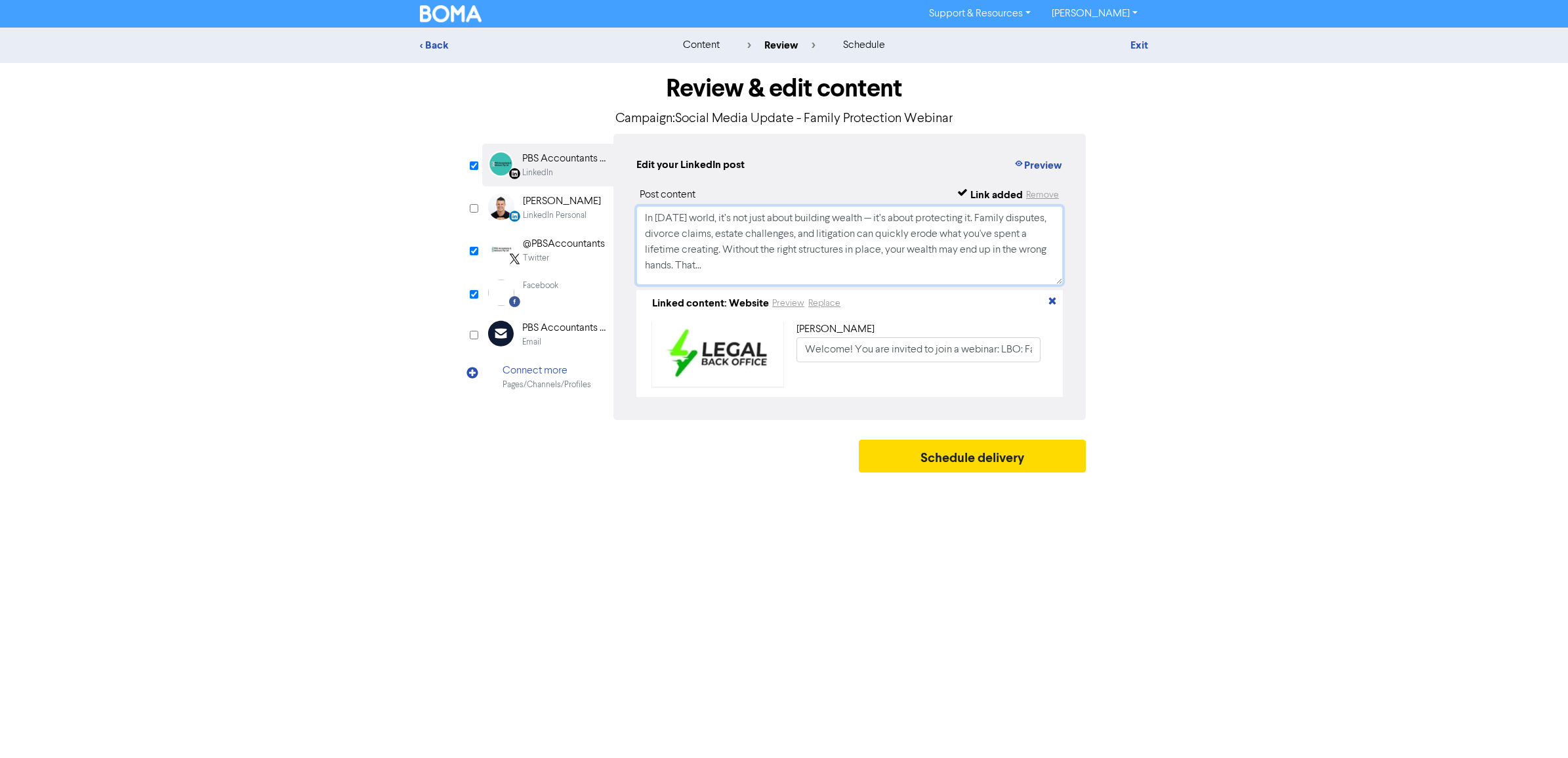
click at [791, 243] on textarea "In [DATE] world, it’s not just about building wealth — it’s about protecting it…" at bounding box center [850, 245] width 426 height 79
paste textarea "Keep Wealth in the Bloodline Free Live Webinar – [DATE] 5:30 PM (SA Time) Your …"
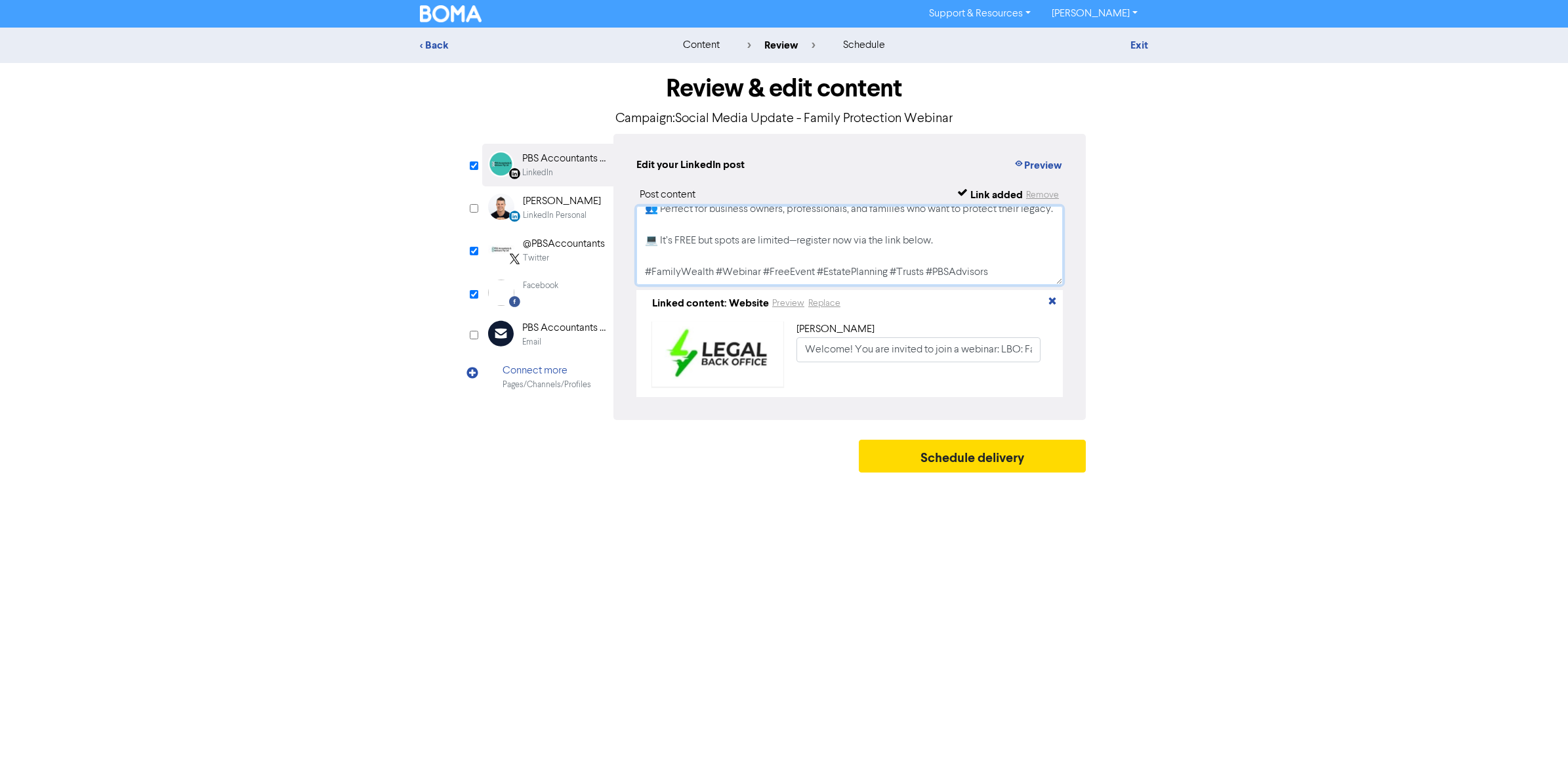
scroll to position [0, 0]
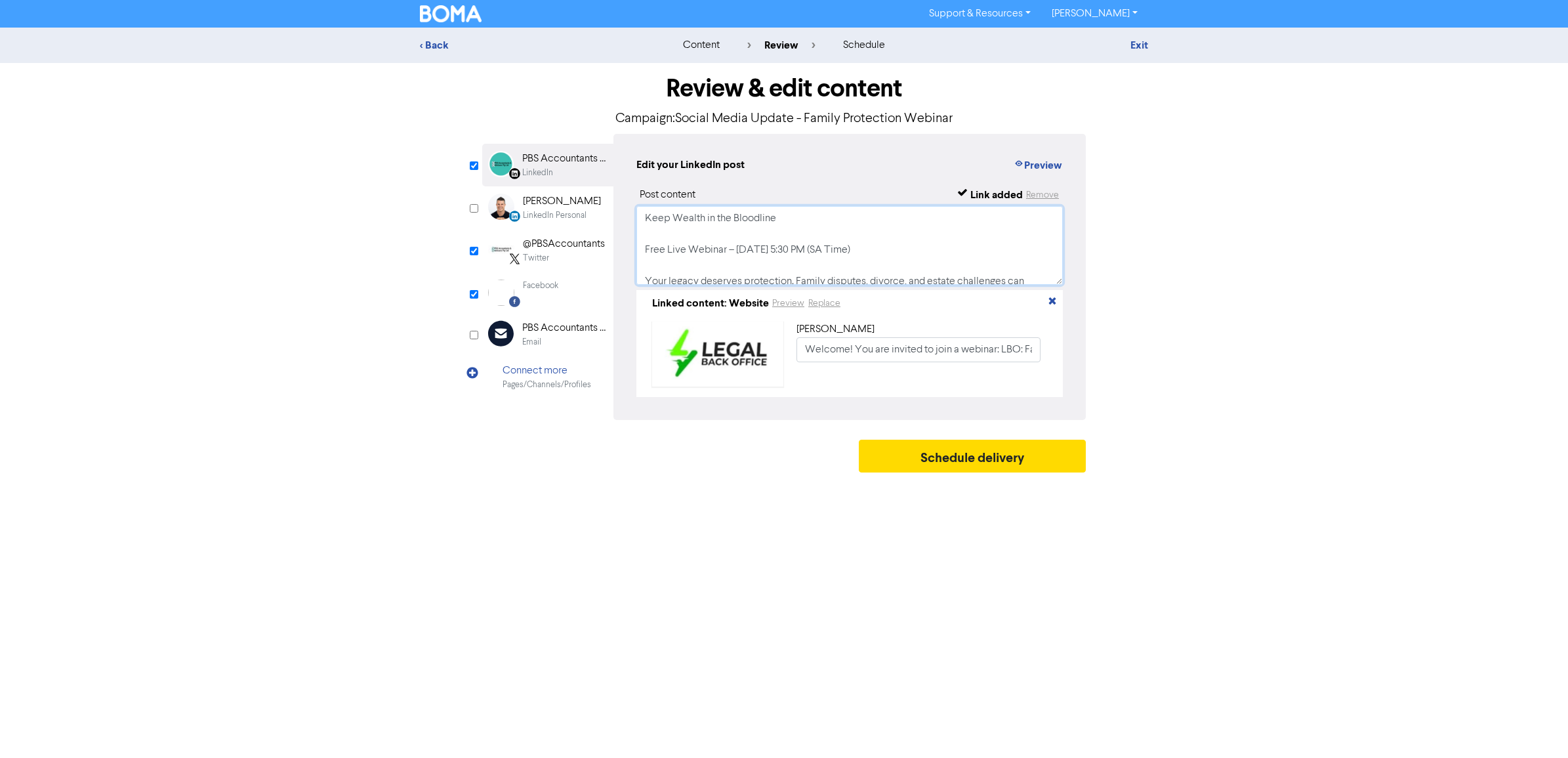
type textarea "Keep Wealth in the Bloodline Free Live Webinar – [DATE] 5:30 PM (SA Time) Your …"
click at [856, 230] on textarea "Keep Wealth in the Bloodline Free Live Webinar – [DATE] 5:30 PM (SA Time) Your …" at bounding box center [850, 245] width 426 height 79
click at [555, 256] on div "Twitter" at bounding box center [564, 258] width 82 height 13
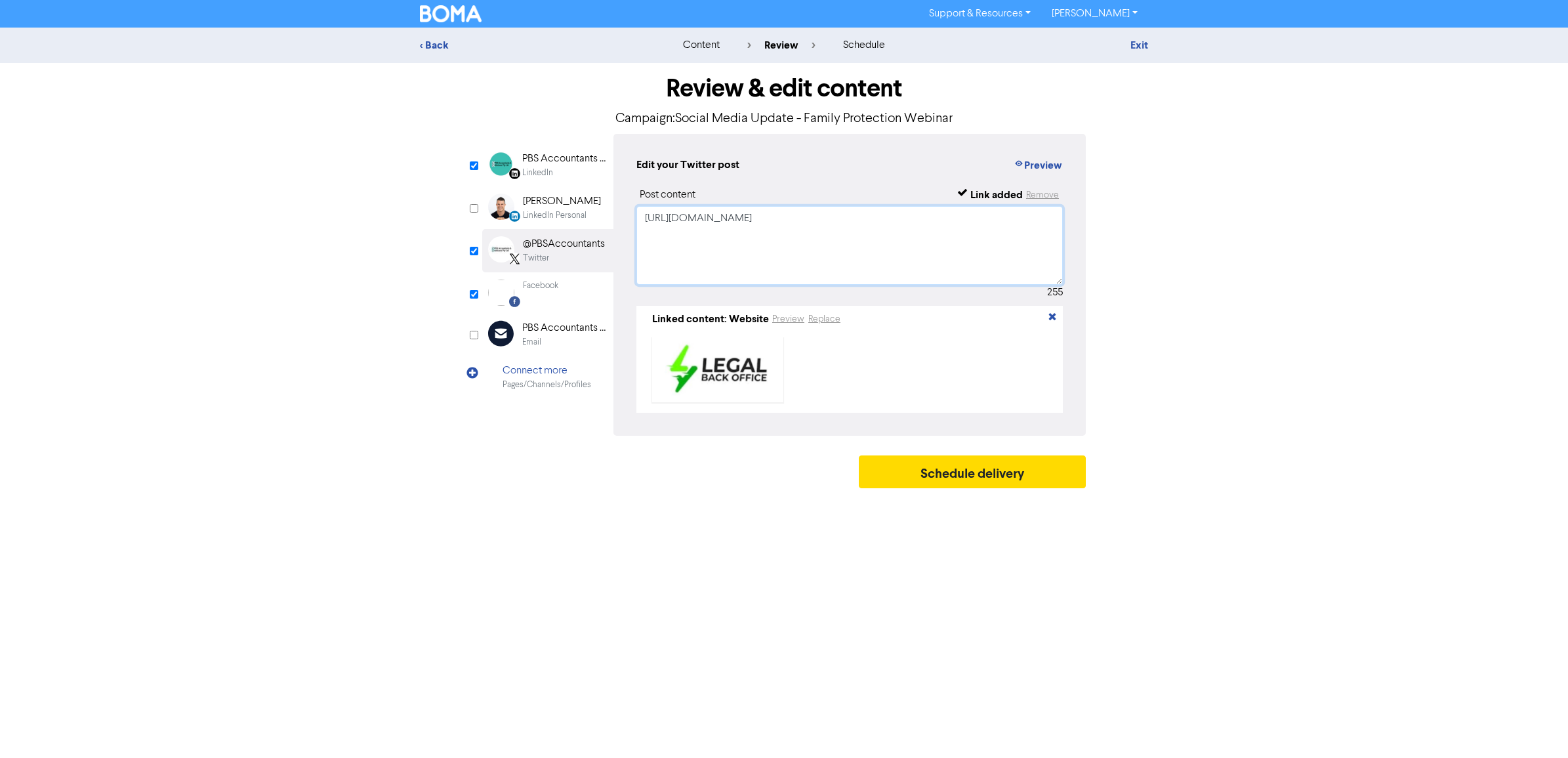
click at [747, 225] on textarea "[URL][DOMAIN_NAME]" at bounding box center [850, 245] width 426 height 79
drag, startPoint x: 712, startPoint y: 270, endPoint x: 607, endPoint y: 136, distance: 170.2
click at [607, 140] on div "LinkedIn Page Created with Sketch. PBS Accountants and Advisers Pty Ltd LinkedI…" at bounding box center [784, 285] width 604 height 302
paste textarea "Keep Wealth in the Bloodline FREE live webinar – [DATE] 5:30PM (SA Time) Hosted…"
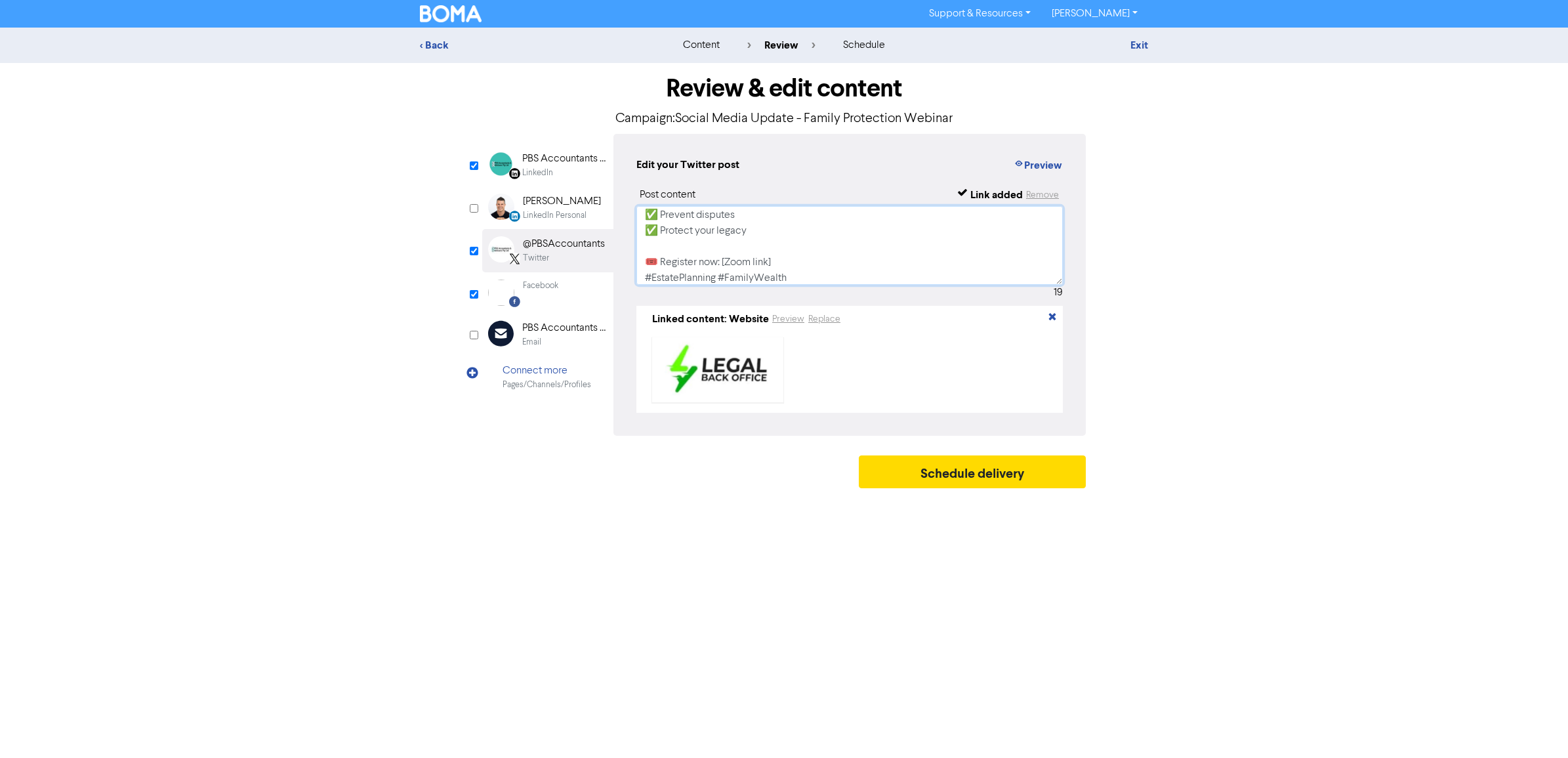
drag, startPoint x: 774, startPoint y: 257, endPoint x: 732, endPoint y: 244, distance: 44.0
click at [724, 255] on textarea "Keep Wealth in the Bloodline FREE live webinar – [DATE] 5:30PM (SA Time) Hosted…" at bounding box center [850, 245] width 426 height 79
type textarea "Keep Wealth in the Bloodline FREE live webinar – [DATE] 5:30PM (SA Time) Hosted…"
click at [716, 369] on object at bounding box center [718, 370] width 131 height 65
click at [783, 315] on button "Preview" at bounding box center [788, 320] width 33 height 15
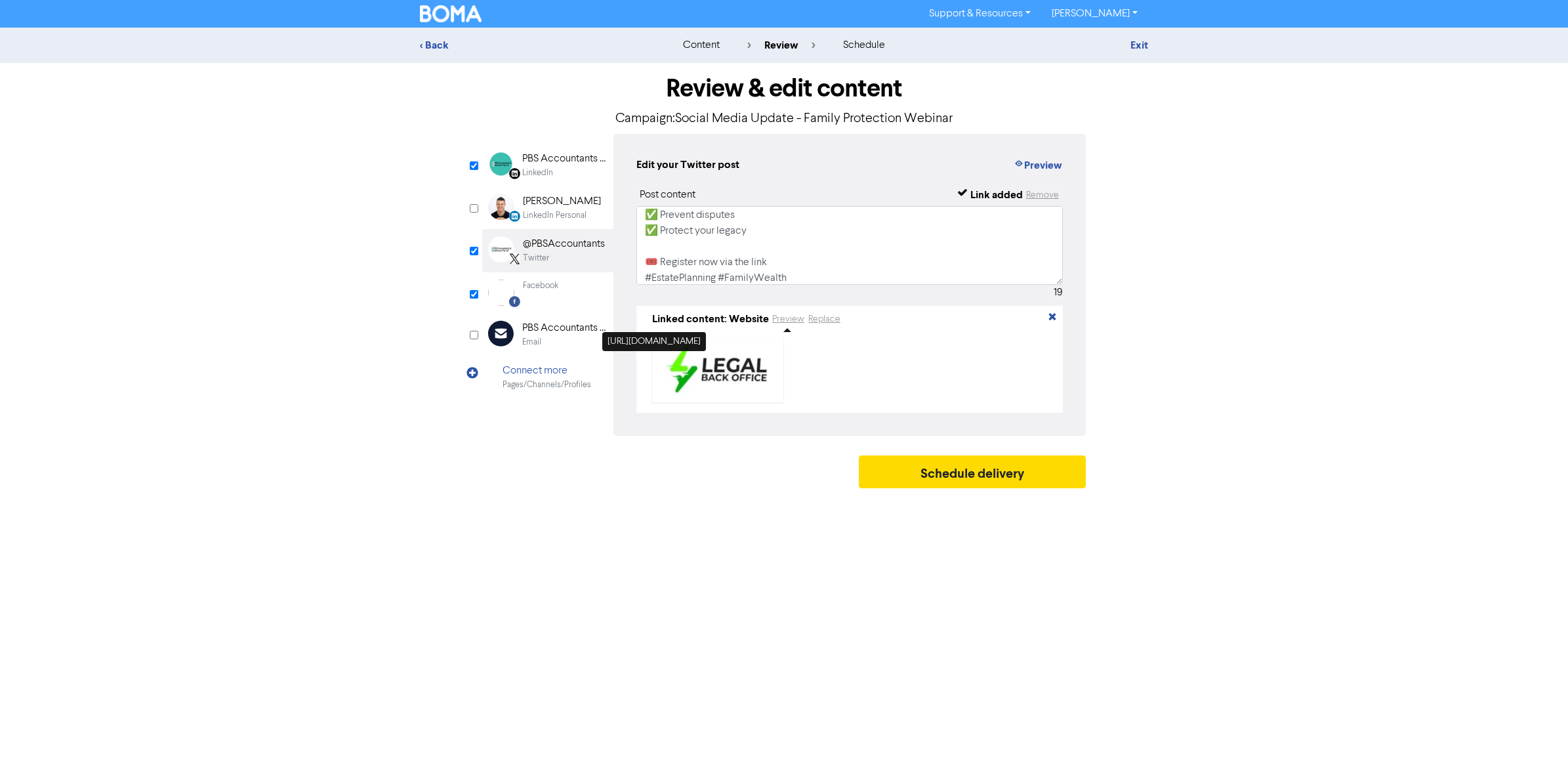
click at [551, 167] on div "LinkedIn" at bounding box center [538, 172] width 31 height 13
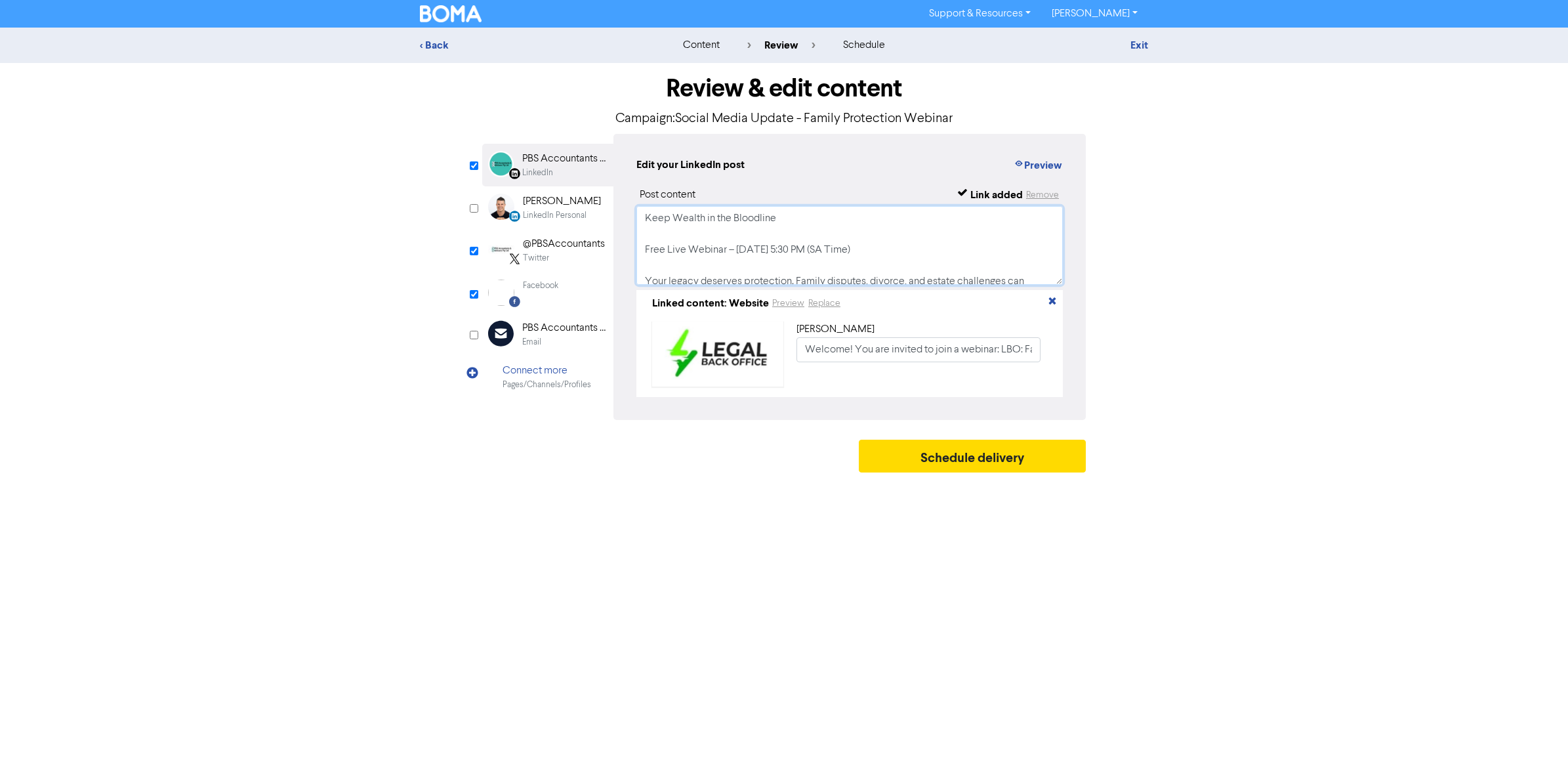
click at [877, 241] on textarea "Keep Wealth in the Bloodline Free Live Webinar – [DATE] 5:30 PM (SA Time) Your …" at bounding box center [850, 245] width 426 height 79
click at [945, 247] on textarea "Keep Wealth in the Bloodline Free Live Webinar – [DATE] 5:30 PM (SA Time) Your …" at bounding box center [850, 245] width 426 height 79
click at [929, 250] on textarea "Keep Wealth in the Bloodline Free Live Webinar – [DATE] 5:30 PM (SA Time) Your …" at bounding box center [850, 245] width 426 height 79
click at [987, 246] on textarea "Keep Wealth in the Bloodline Free Live Webinar – [DATE] 5:30 PM (SA Time) Your …" at bounding box center [850, 245] width 426 height 79
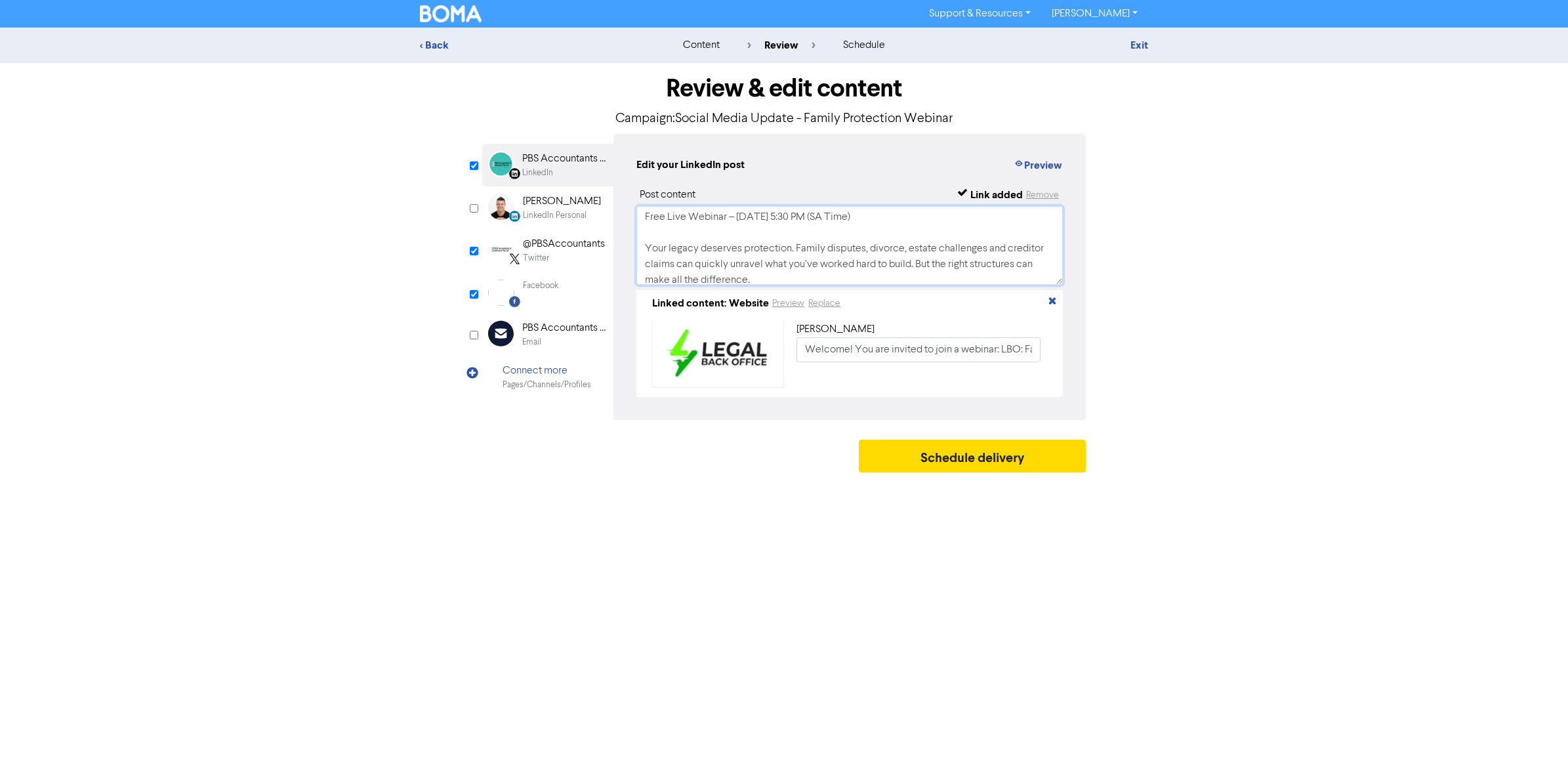
scroll to position [66, 0]
drag, startPoint x: 824, startPoint y: 250, endPoint x: 627, endPoint y: 222, distance: 199.0
click at [627, 222] on div "Edit your LinkedIn post Preview Post content Link added Remove Linked content: …" at bounding box center [849, 277] width 472 height 286
type textarea "Keep Wealth in the Bloodline Free Live Webinar – [DATE] 5:30 PM (SA Time) Your …"
click at [548, 296] on div "Facebook" at bounding box center [540, 292] width 35 height 26
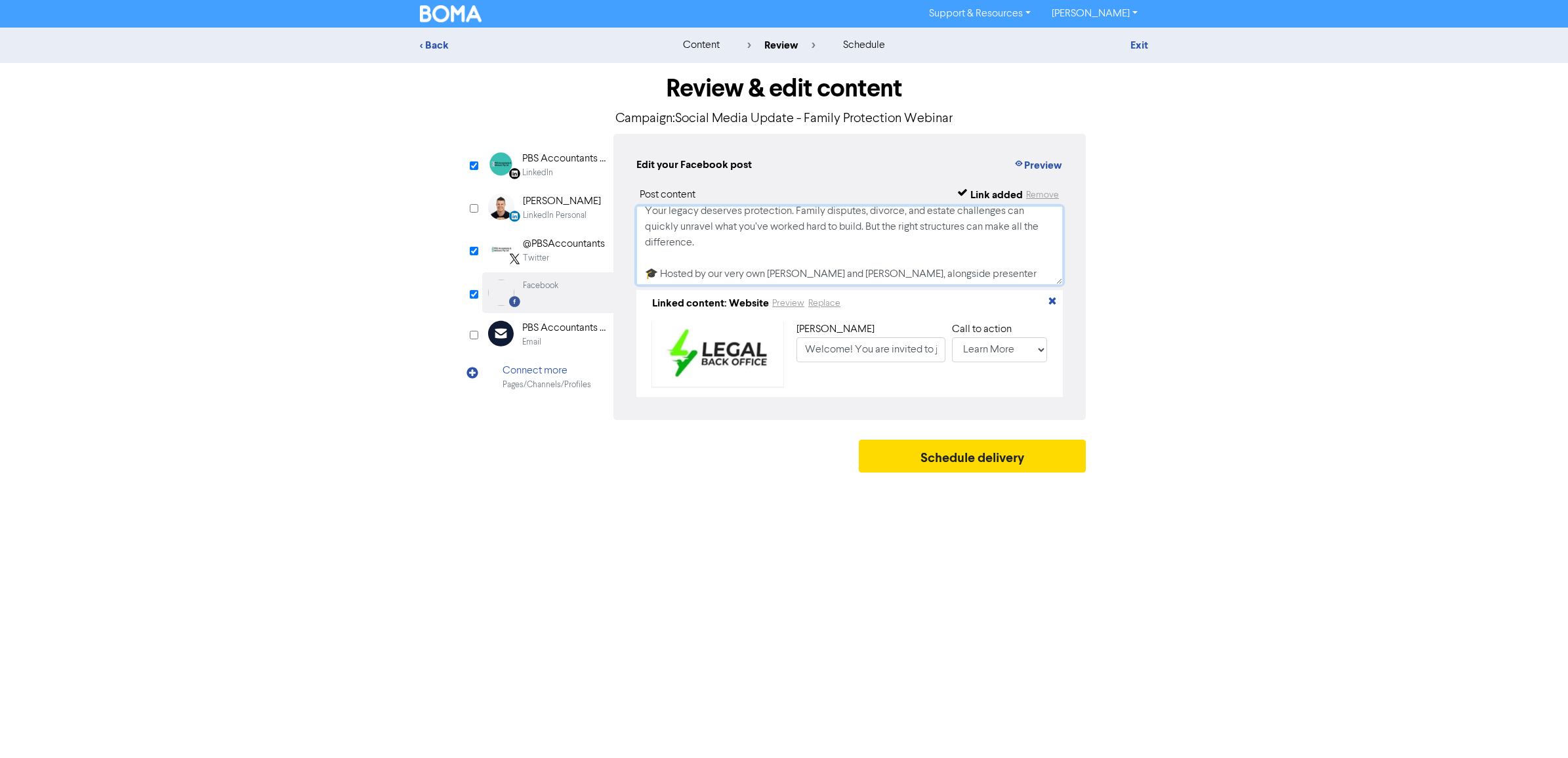
scroll to position [63, 0]
click at [725, 243] on textarea "Keep Wealth in the Bloodline Free Live Webinar – [DATE] 5:30 PM (SA Time) Your …" at bounding box center [850, 245] width 426 height 79
drag, startPoint x: 730, startPoint y: 250, endPoint x: 630, endPoint y: 221, distance: 104.1
click at [630, 221] on div "Edit your Facebook post Preview Post content Link added Remove Linked content: …" at bounding box center [849, 277] width 472 height 286
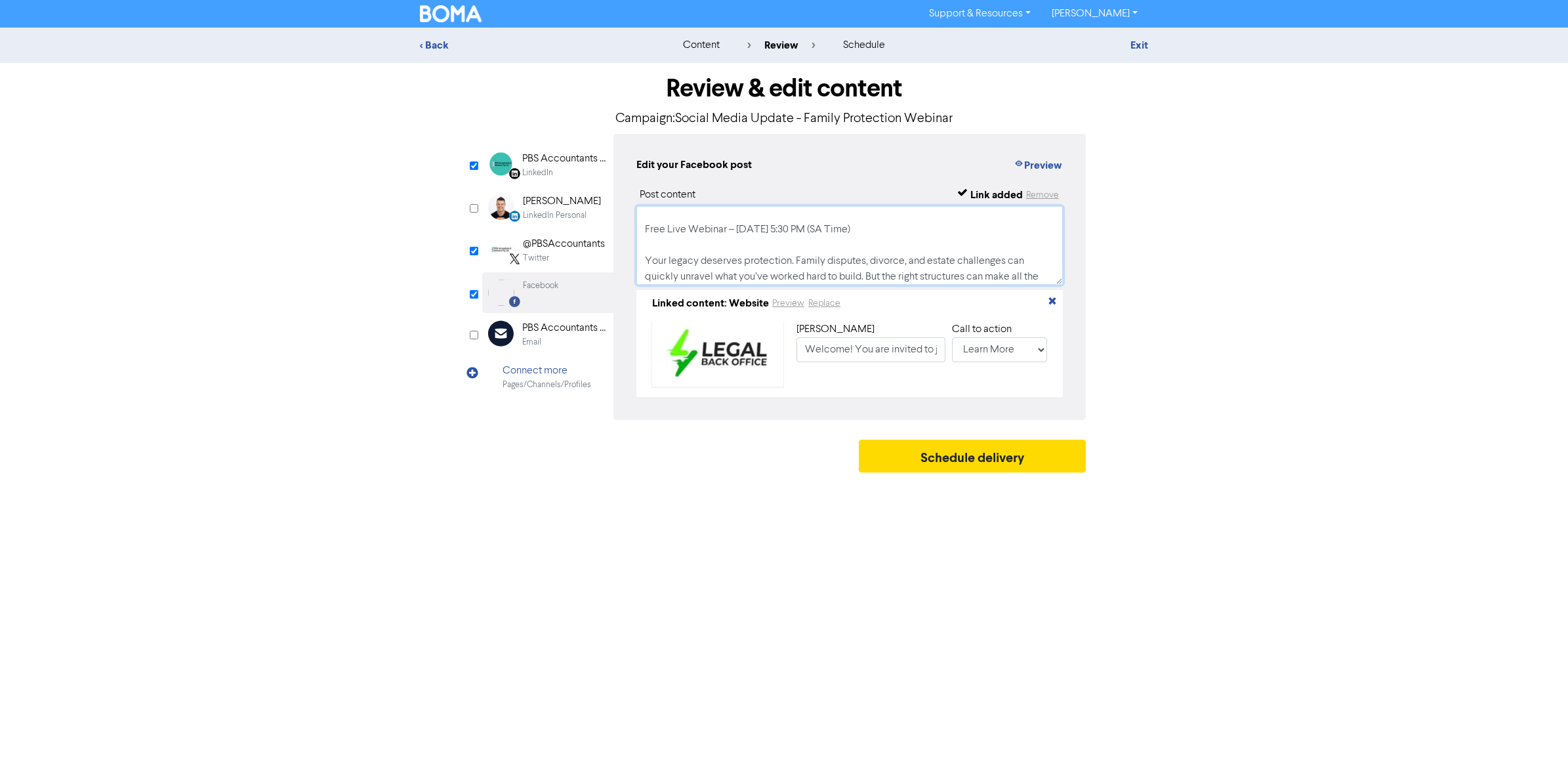
paste textarea "estate challenges and creditor claim"
type textarea "Keep Wealth in the Bloodline Free Live Webinar – [DATE] 5:30 PM (SA Time) Your …"
click at [536, 251] on div "@PBSAccountants" at bounding box center [564, 245] width 82 height 16
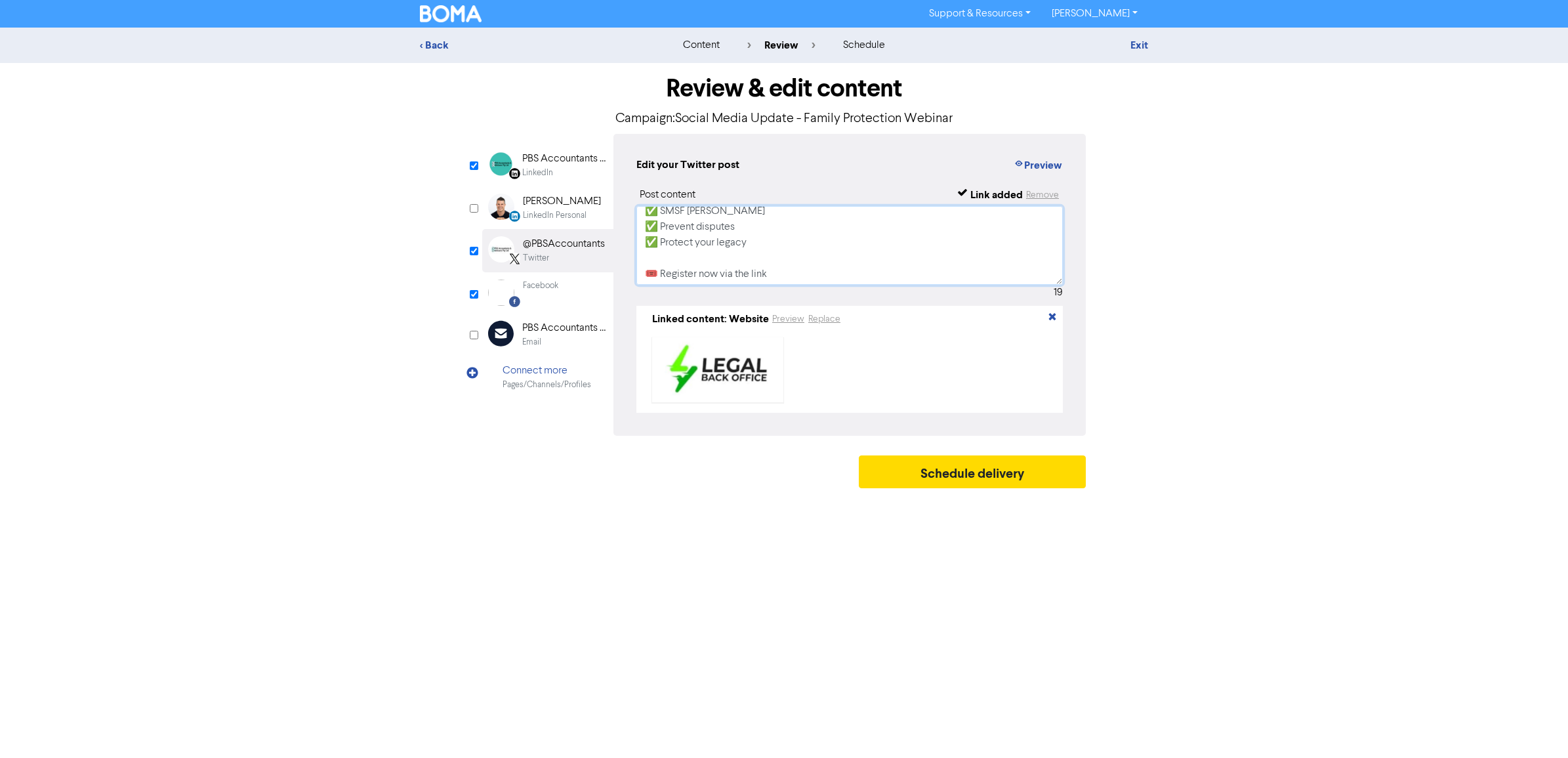
scroll to position [120, 0]
click at [565, 171] on div "LinkedIn" at bounding box center [565, 172] width 84 height 13
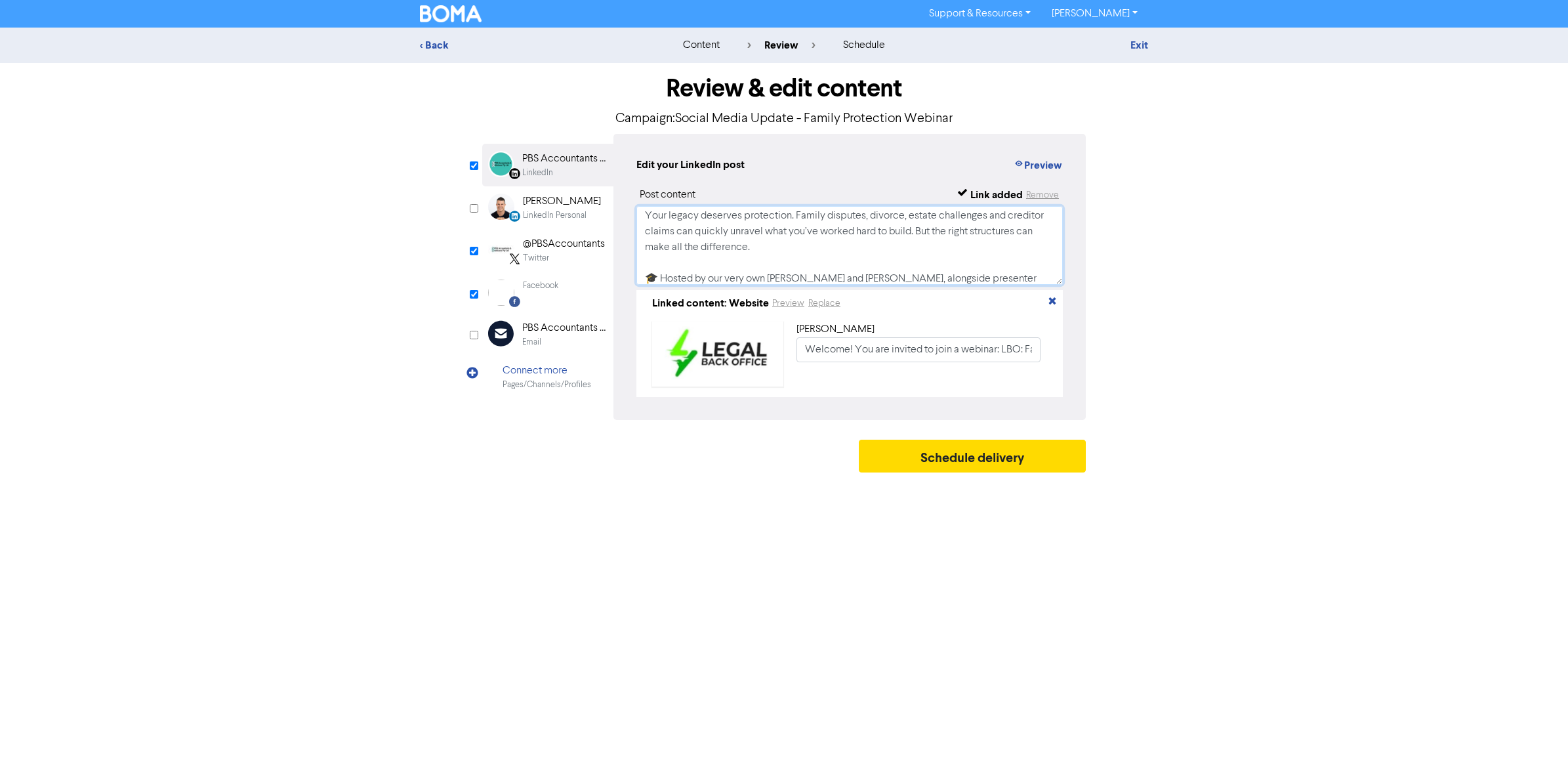
click at [932, 249] on textarea "Keep Wealth in the Bloodline Free Live Webinar – [DATE] 5:30 PM (SA Time) Your …" at bounding box center [850, 245] width 426 height 79
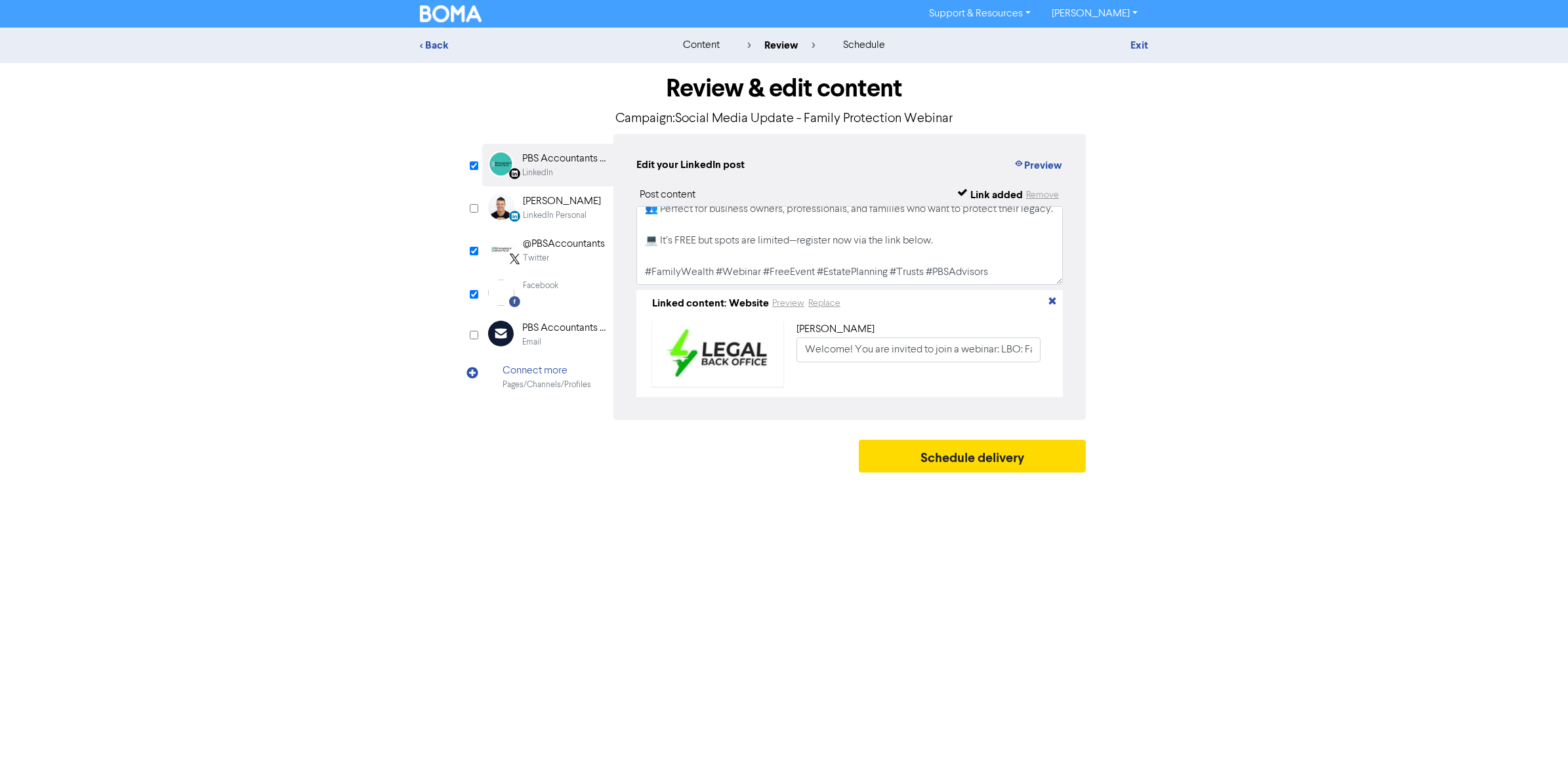
click at [536, 251] on div "@PBSAccountants" at bounding box center [564, 245] width 82 height 16
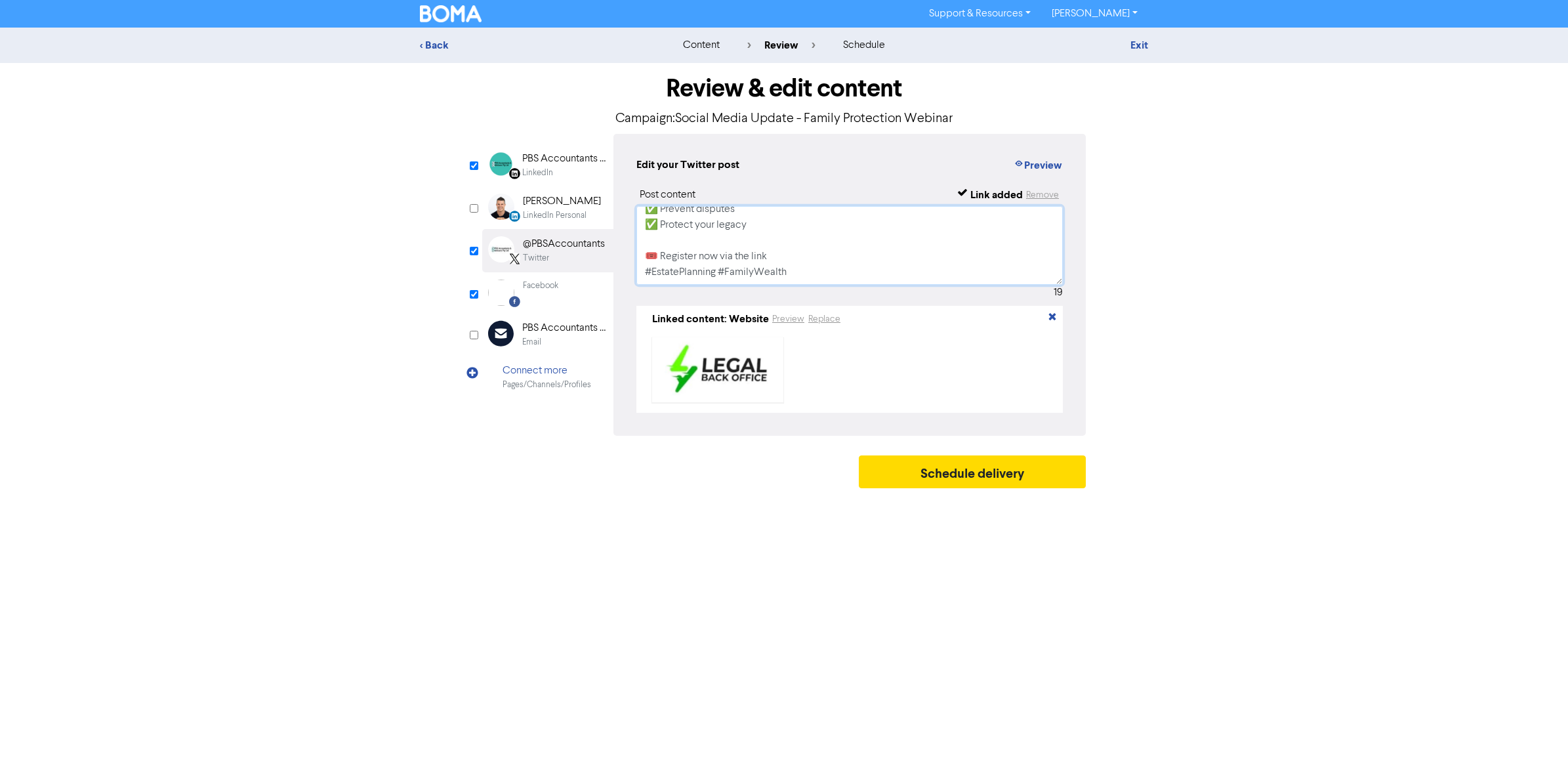
scroll to position [0, 0]
click at [543, 293] on div "Facebook" at bounding box center [540, 292] width 35 height 26
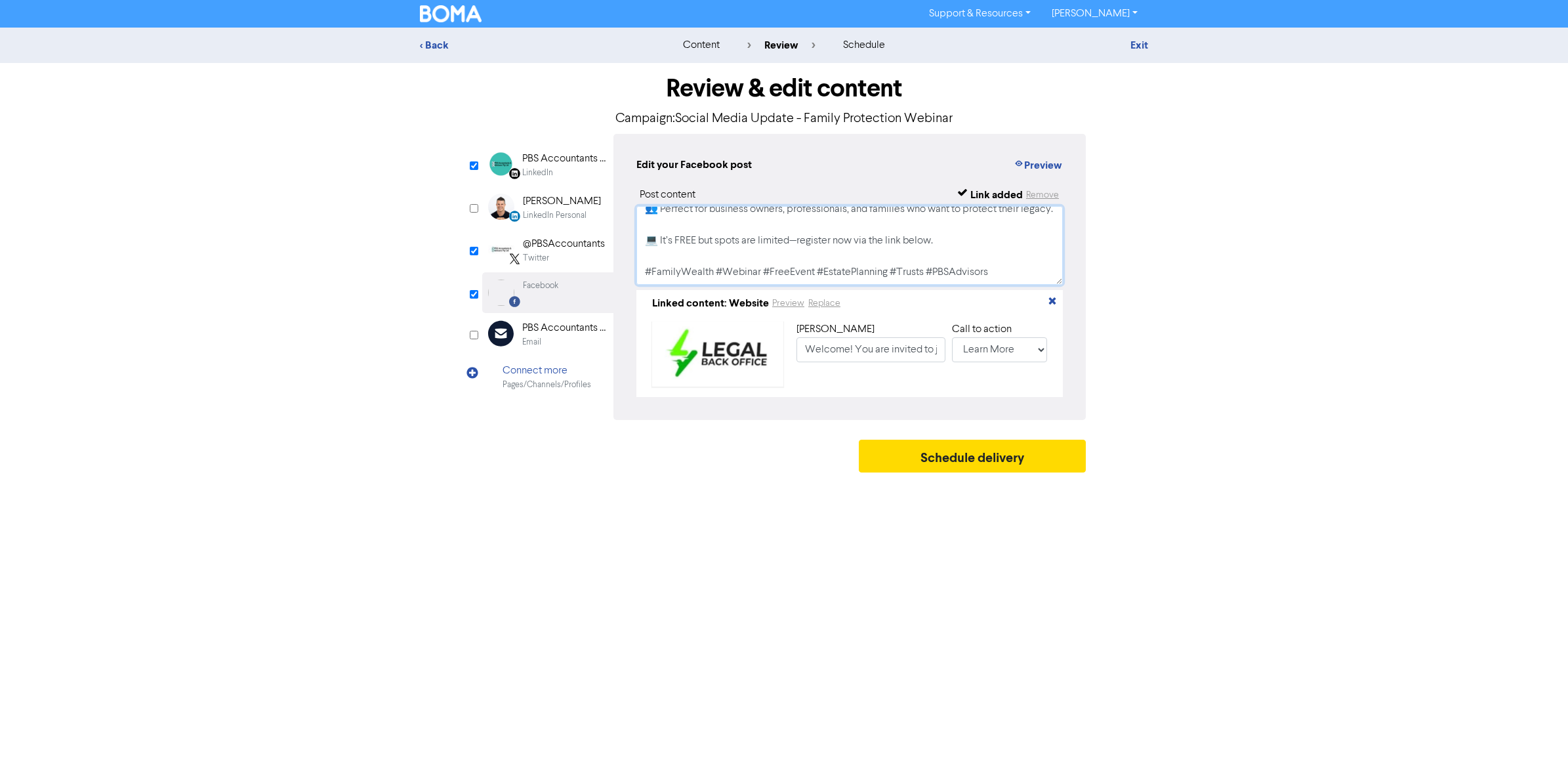
scroll to position [293, 0]
click at [786, 310] on button "Preview" at bounding box center [788, 303] width 33 height 15
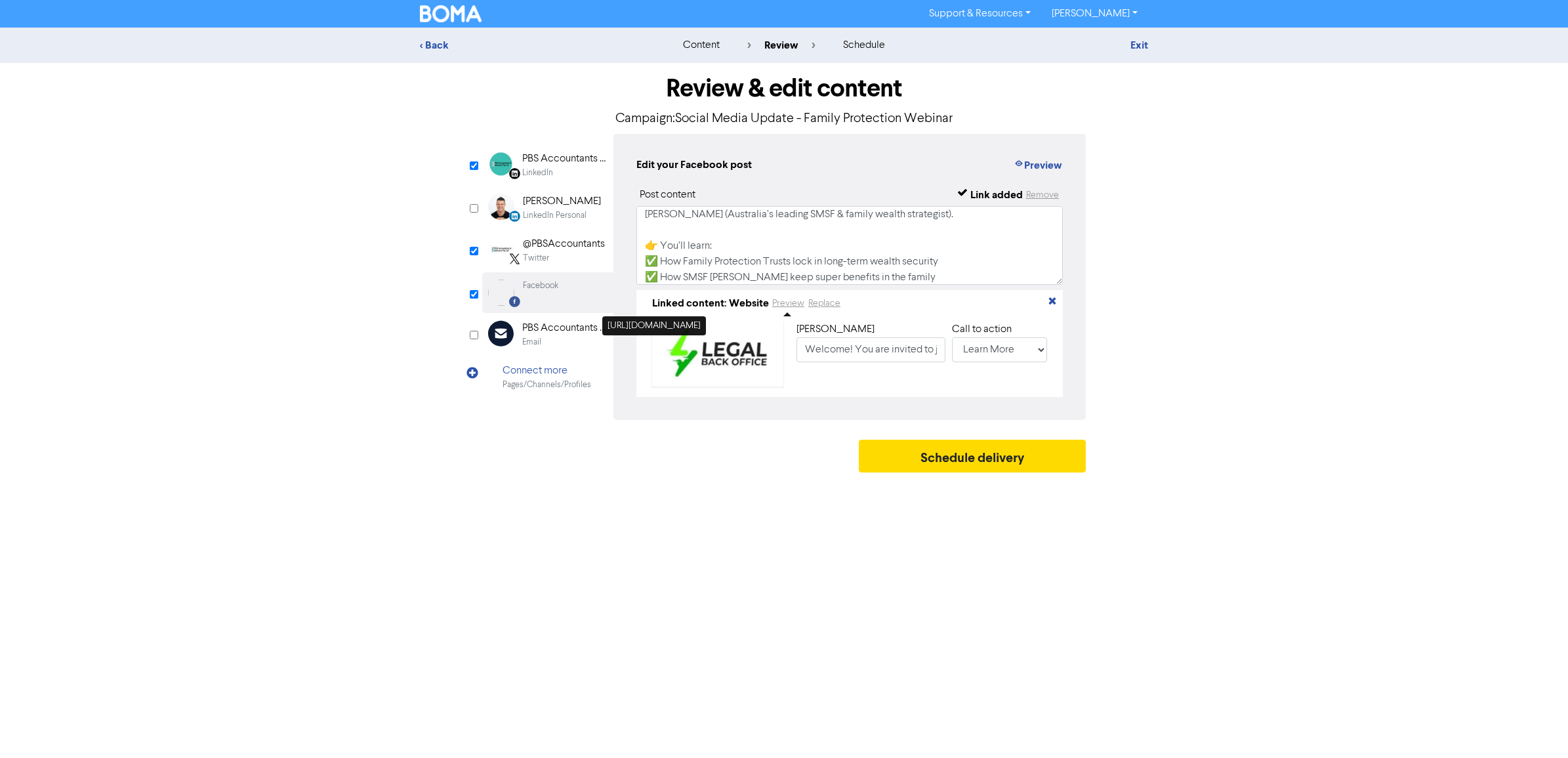
scroll to position [129, 0]
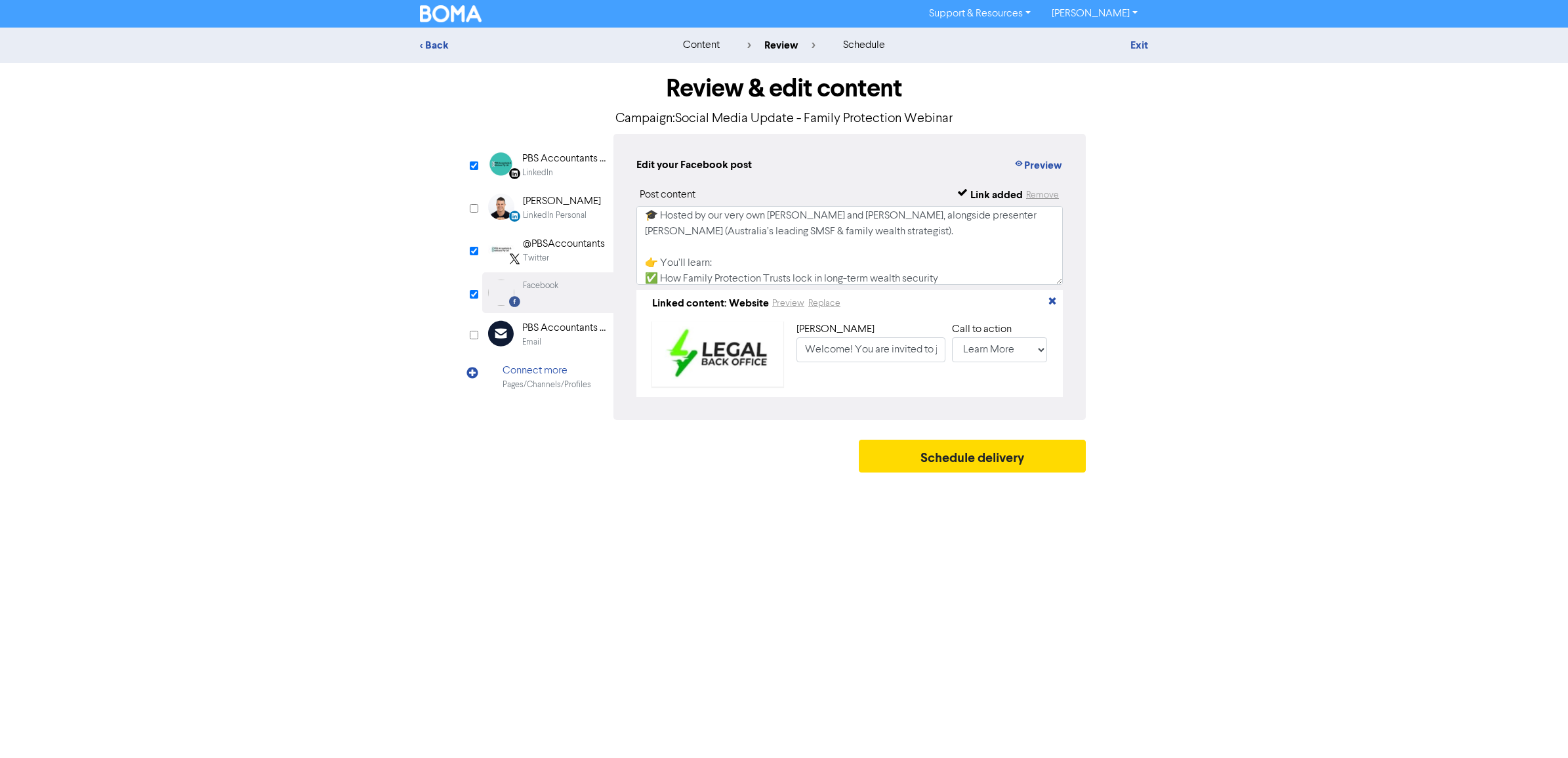
click at [530, 172] on div "LinkedIn" at bounding box center [538, 172] width 31 height 13
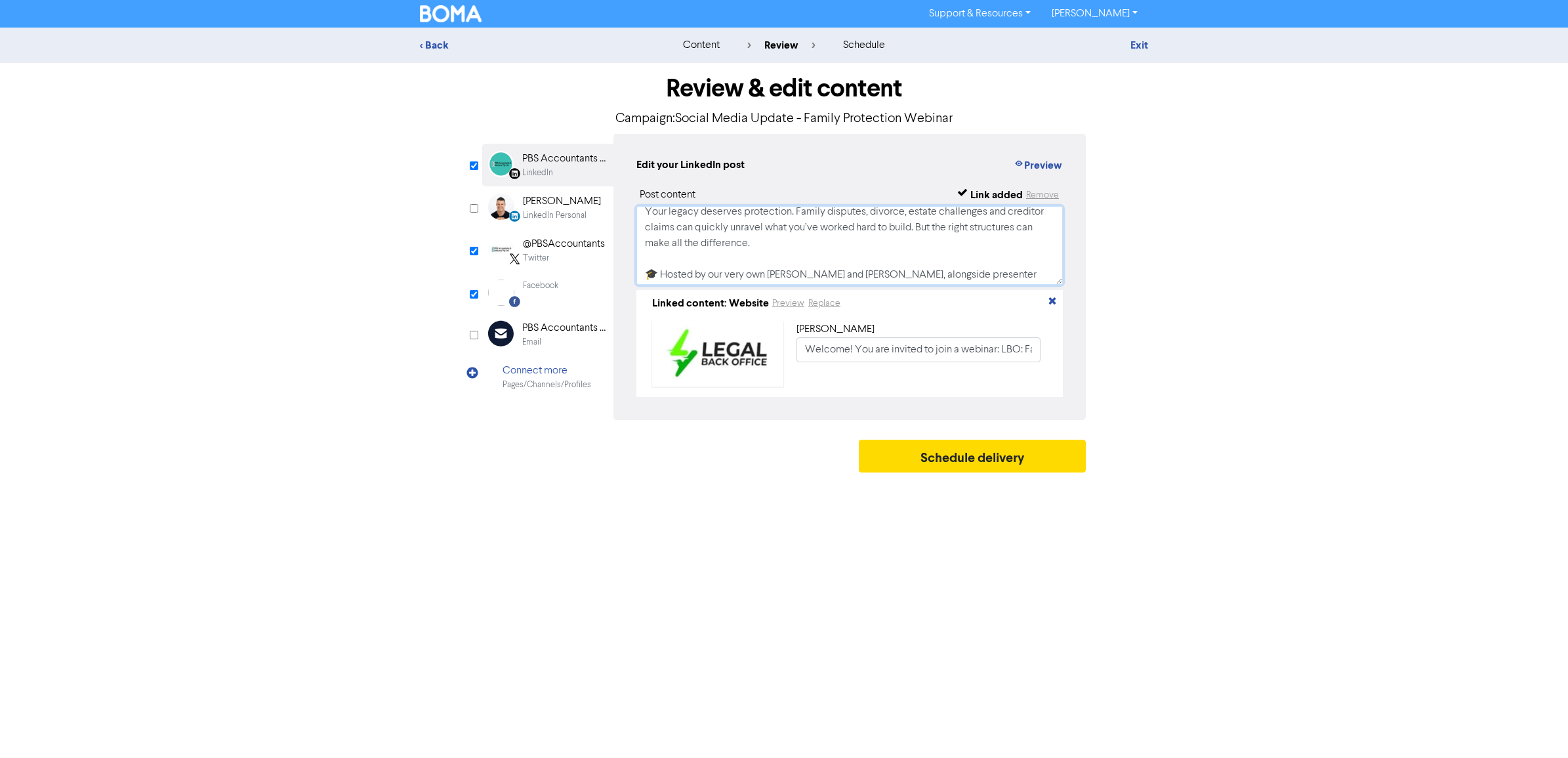
scroll to position [102, 0]
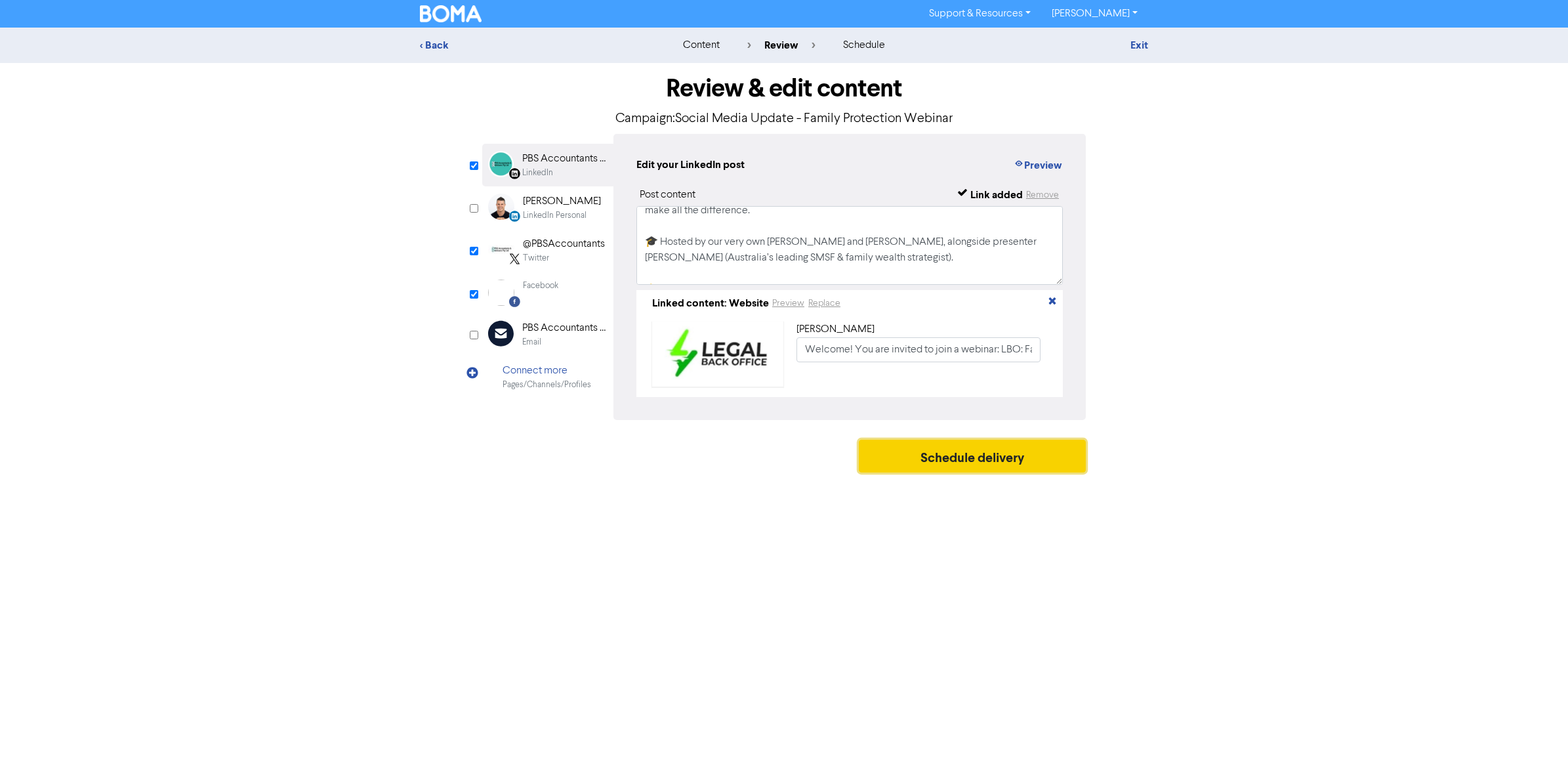
click at [959, 460] on button "Schedule delivery" at bounding box center [973, 456] width 227 height 33
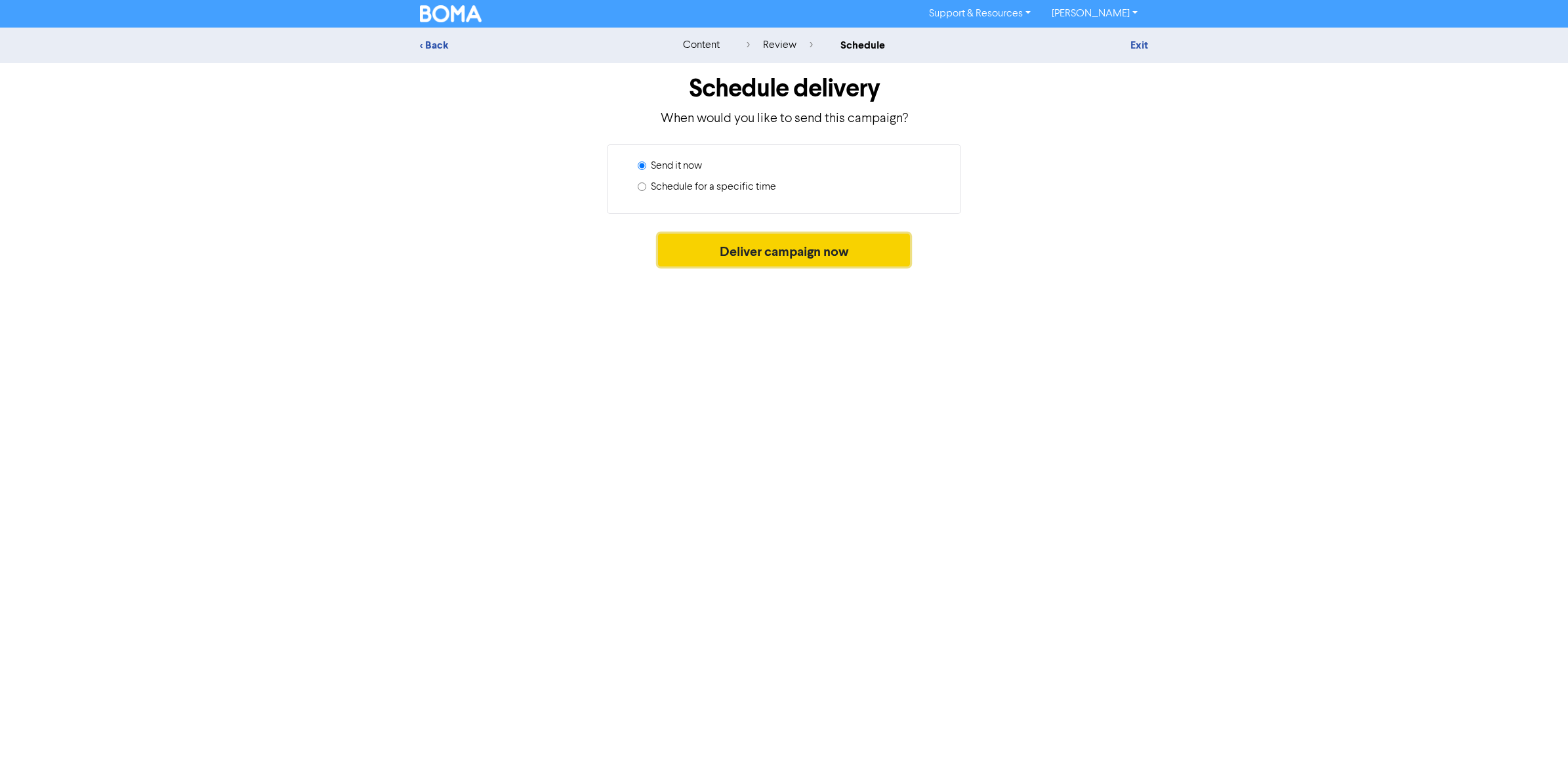
click at [742, 253] on button "Deliver campaign now" at bounding box center [784, 250] width 253 height 33
